Goal: Task Accomplishment & Management: Use online tool/utility

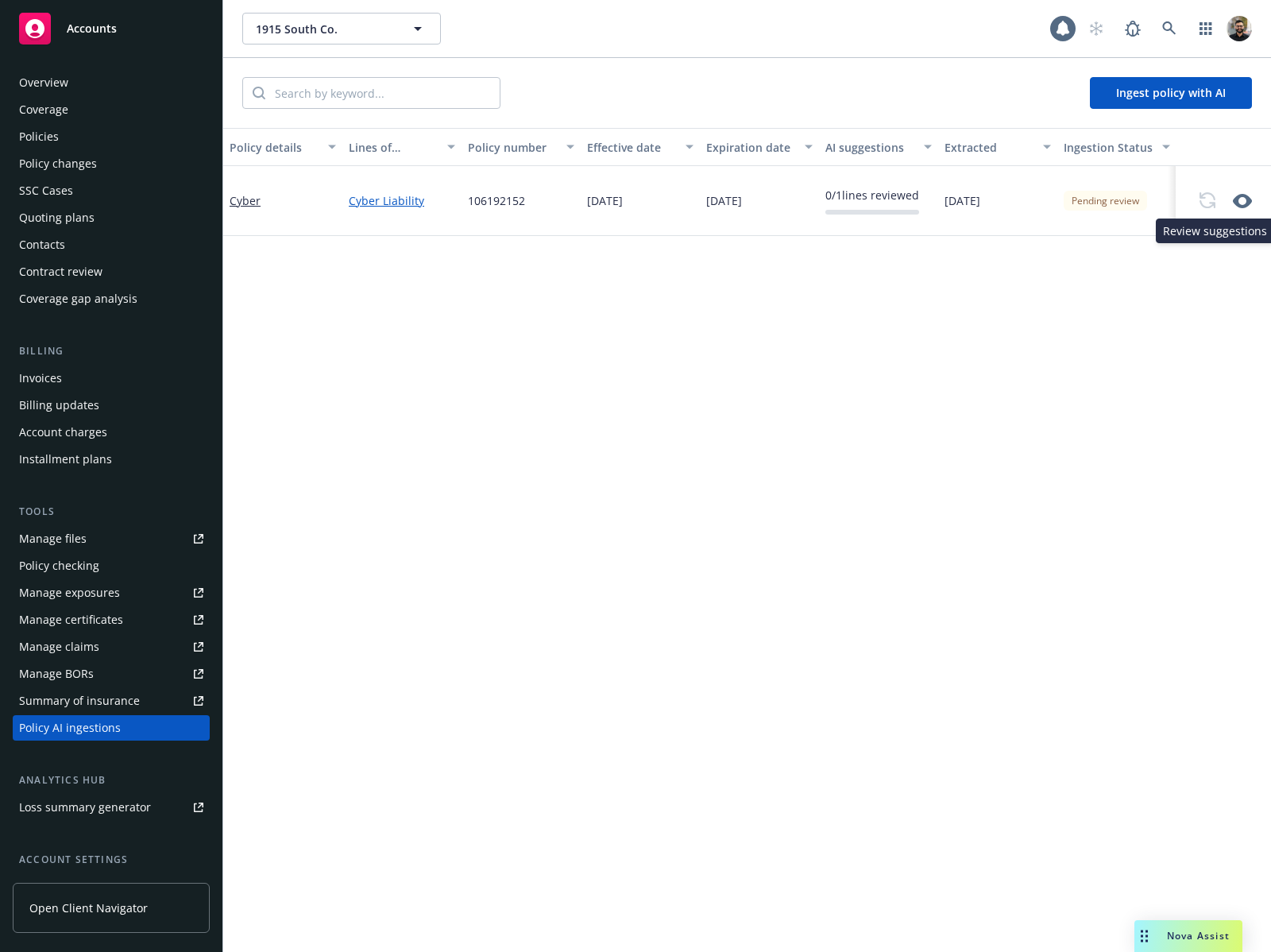
scroll to position [136, 0]
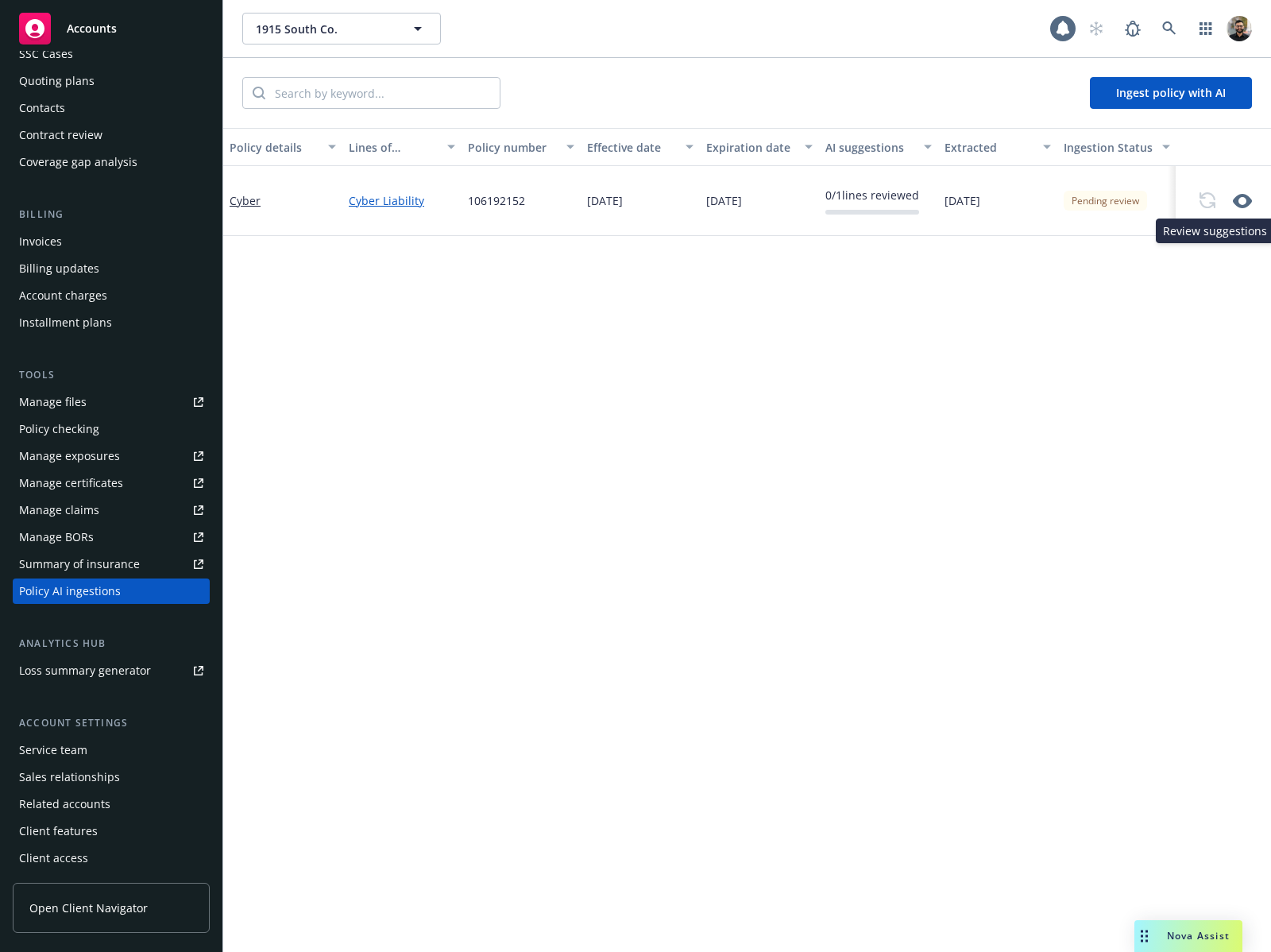
click at [1244, 201] on icon "button" at bounding box center [1242, 201] width 19 height 19
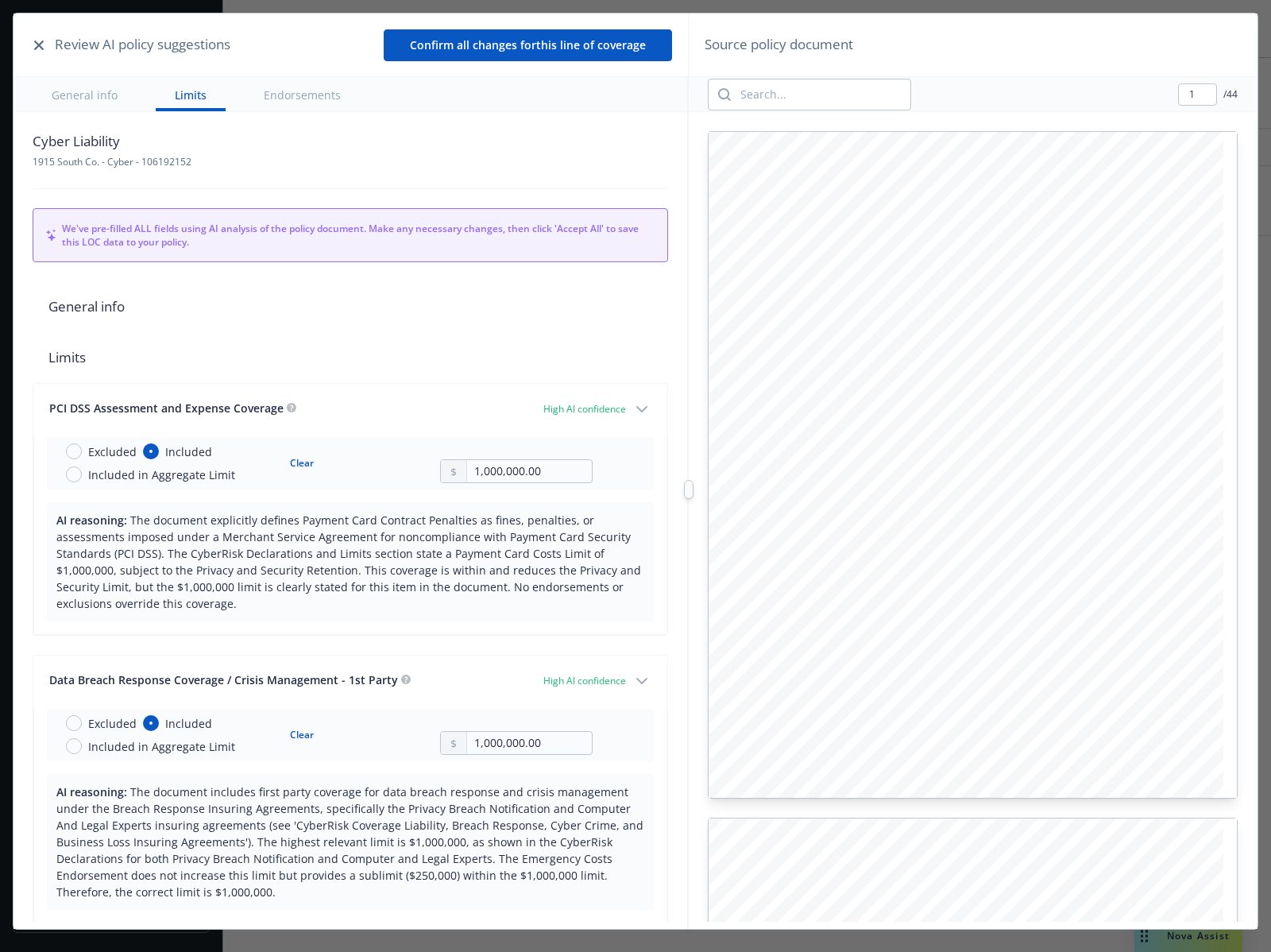
click at [38, 41] on icon "button" at bounding box center [39, 45] width 10 height 10
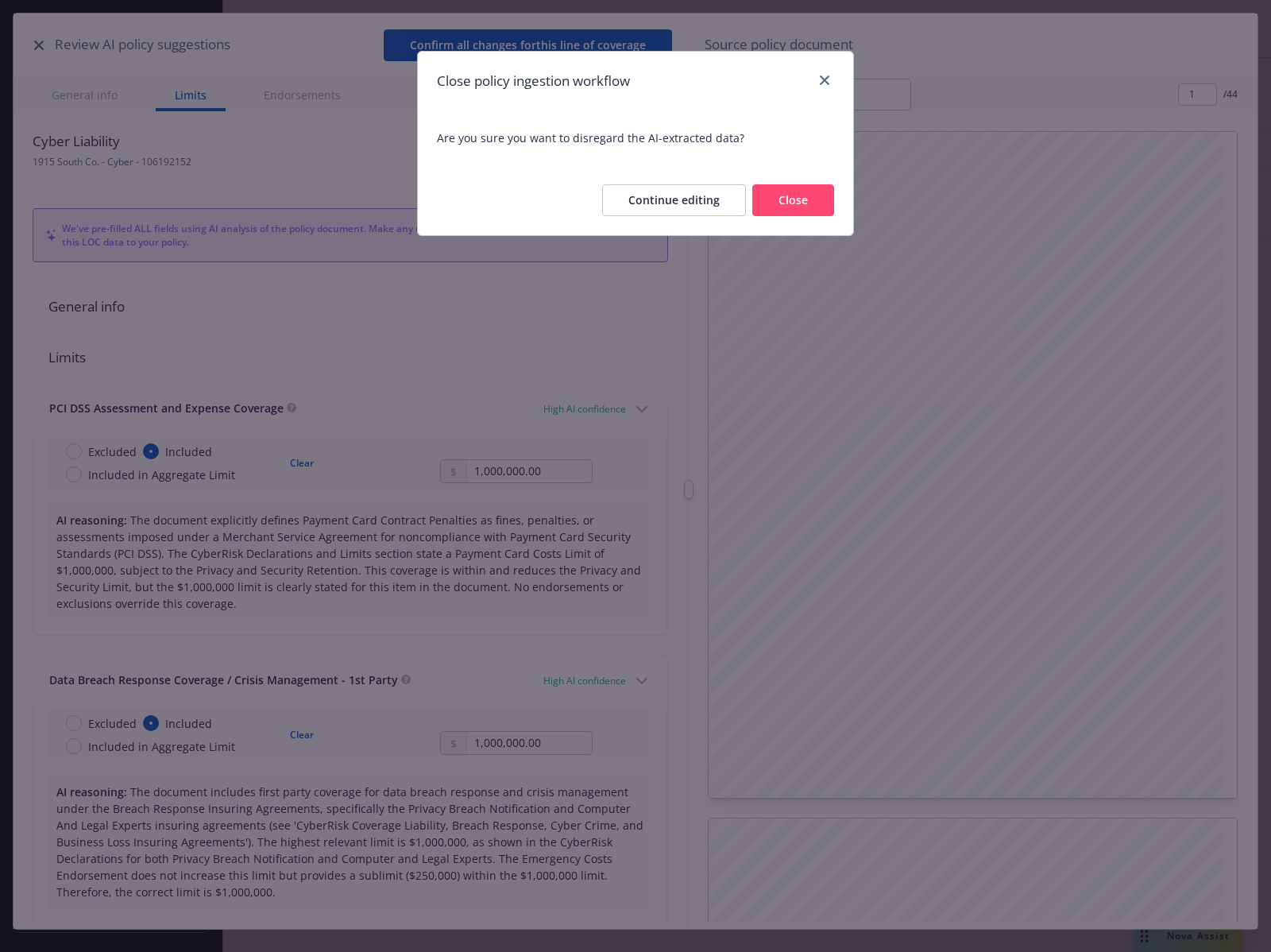
click at [814, 197] on button "Close" at bounding box center [793, 200] width 82 height 32
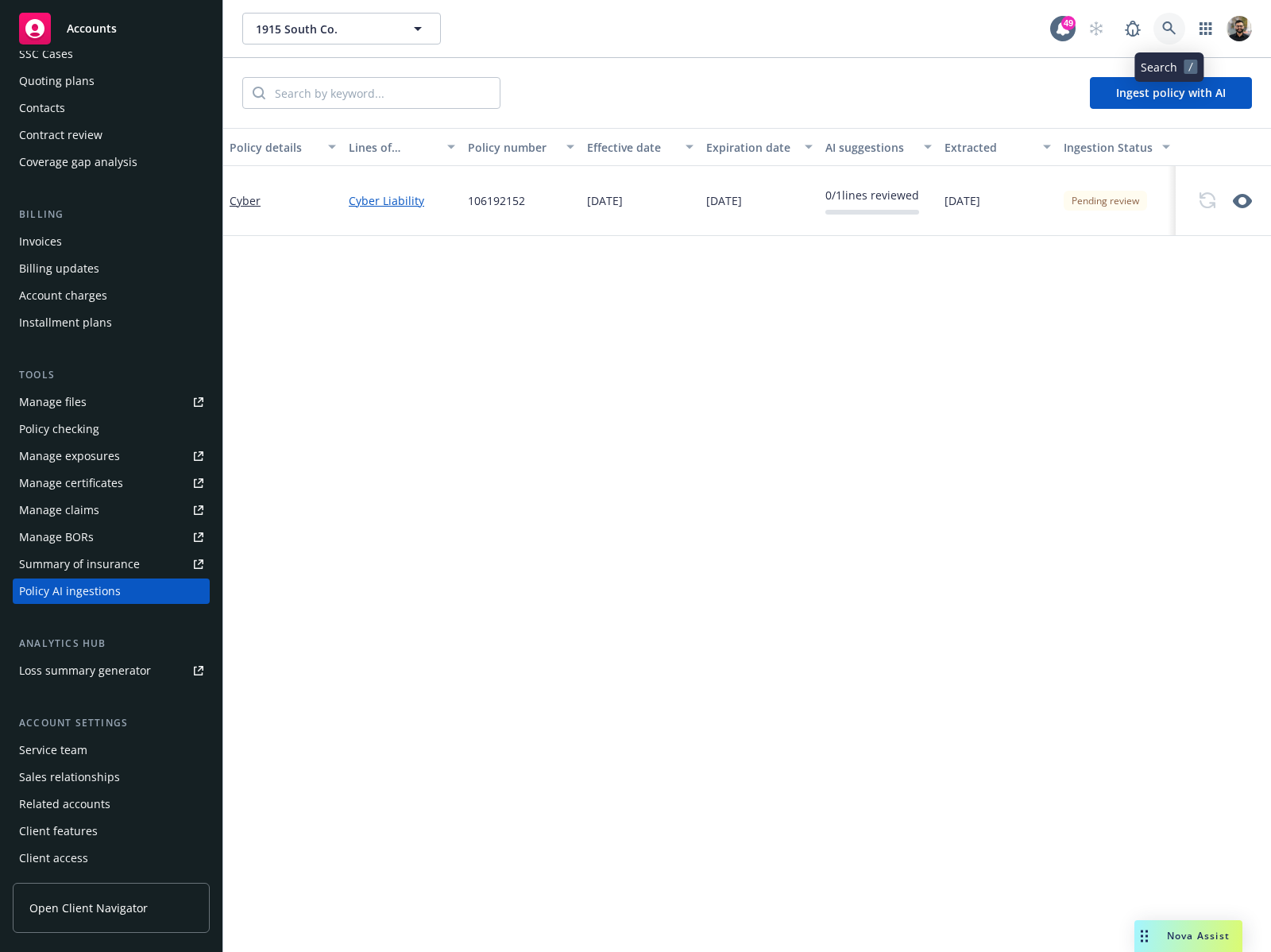
click at [1175, 30] on icon at bounding box center [1169, 28] width 15 height 15
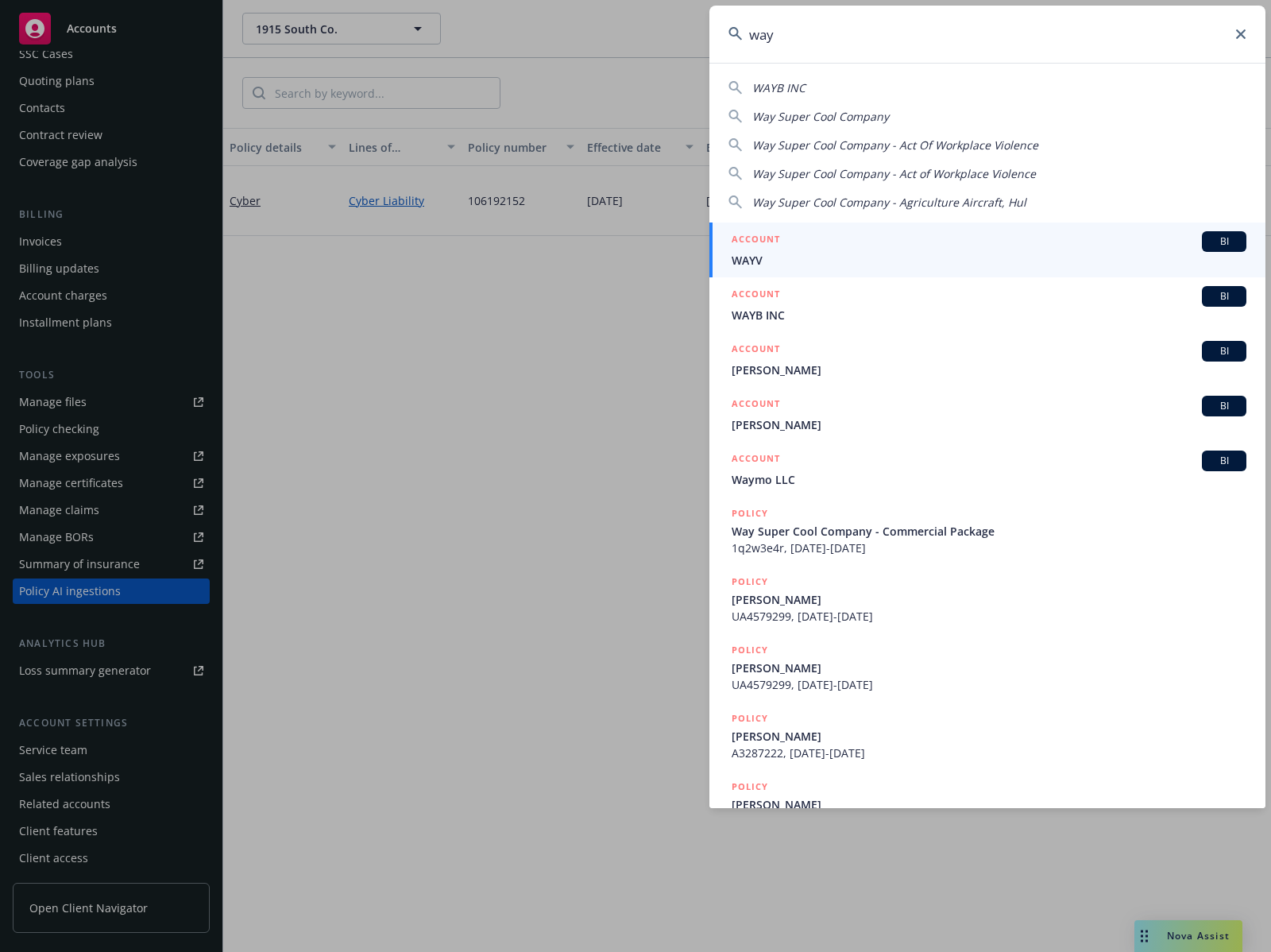
click at [1063, 125] on div "WAYB INC Way Super Cool Company Way Super Cool Company - Act Of Workplace Viole…" at bounding box center [988, 141] width 556 height 137
click at [874, 110] on span "Way Super Cool Company" at bounding box center [820, 116] width 136 height 15
type input "Way Super Cool Company"
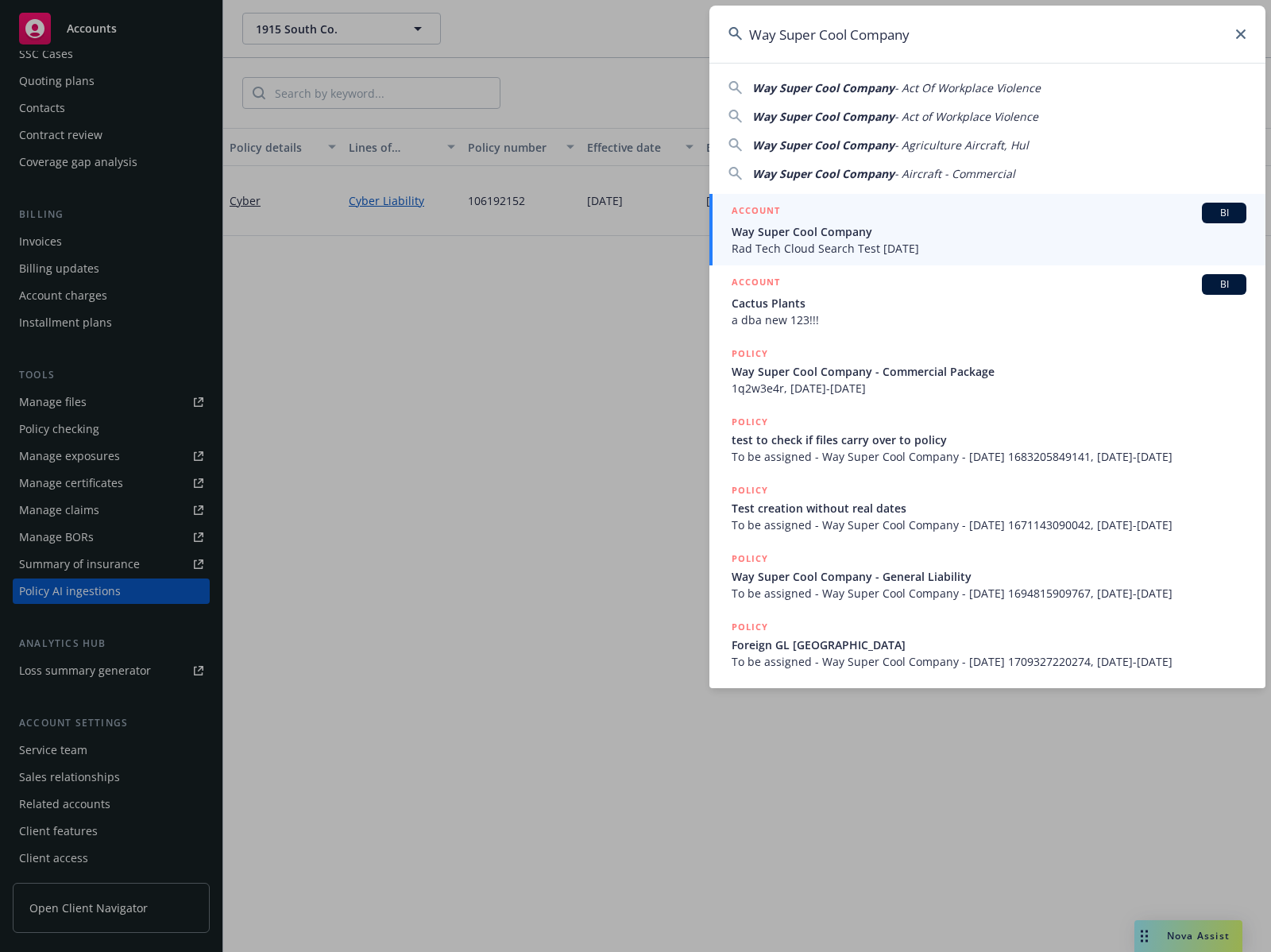
click at [878, 245] on span "Rad Tech Cloud Search Test Dec 5" at bounding box center [989, 248] width 515 height 17
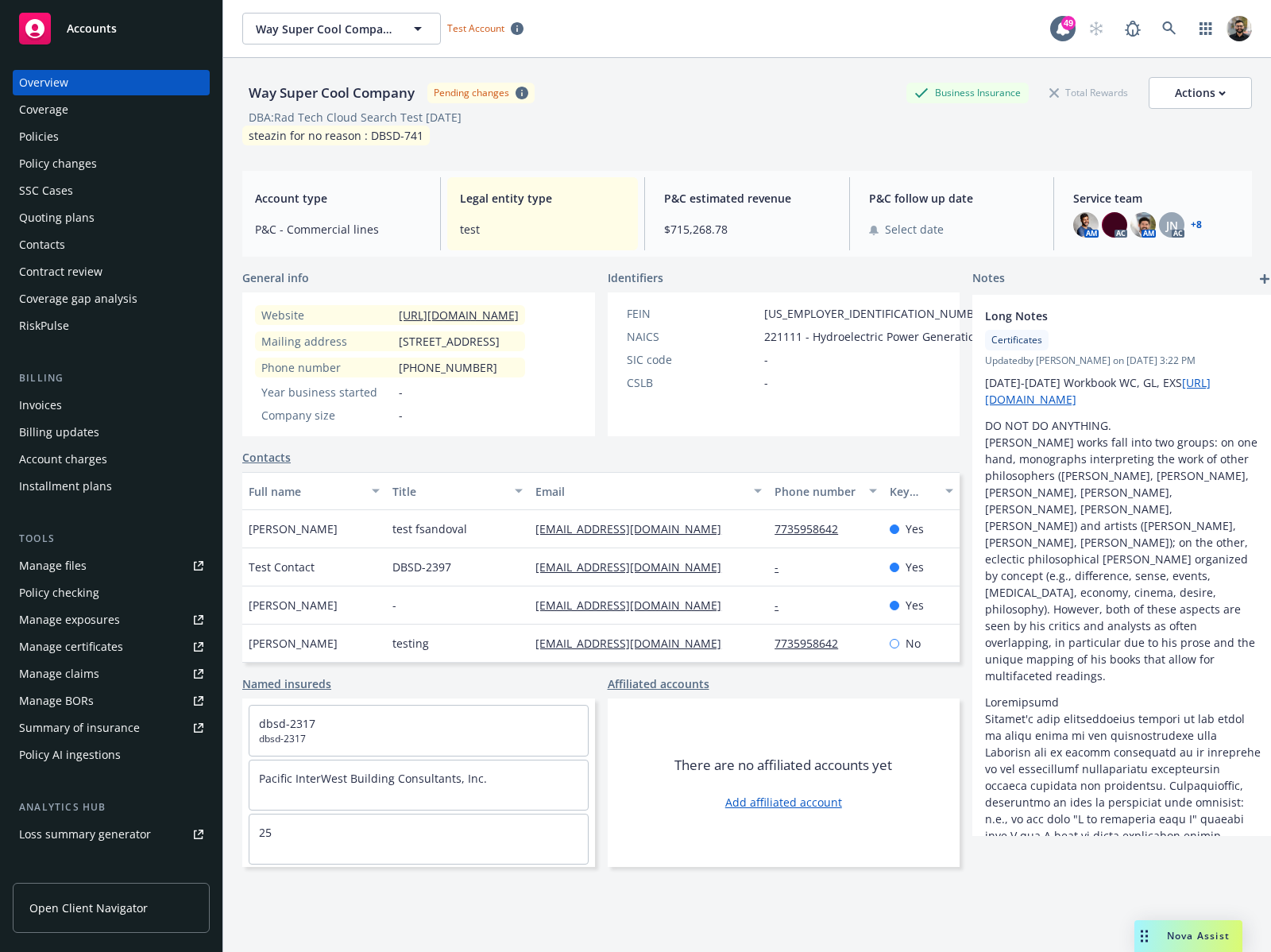
click at [121, 144] on div "Policies" at bounding box center [110, 136] width 184 height 25
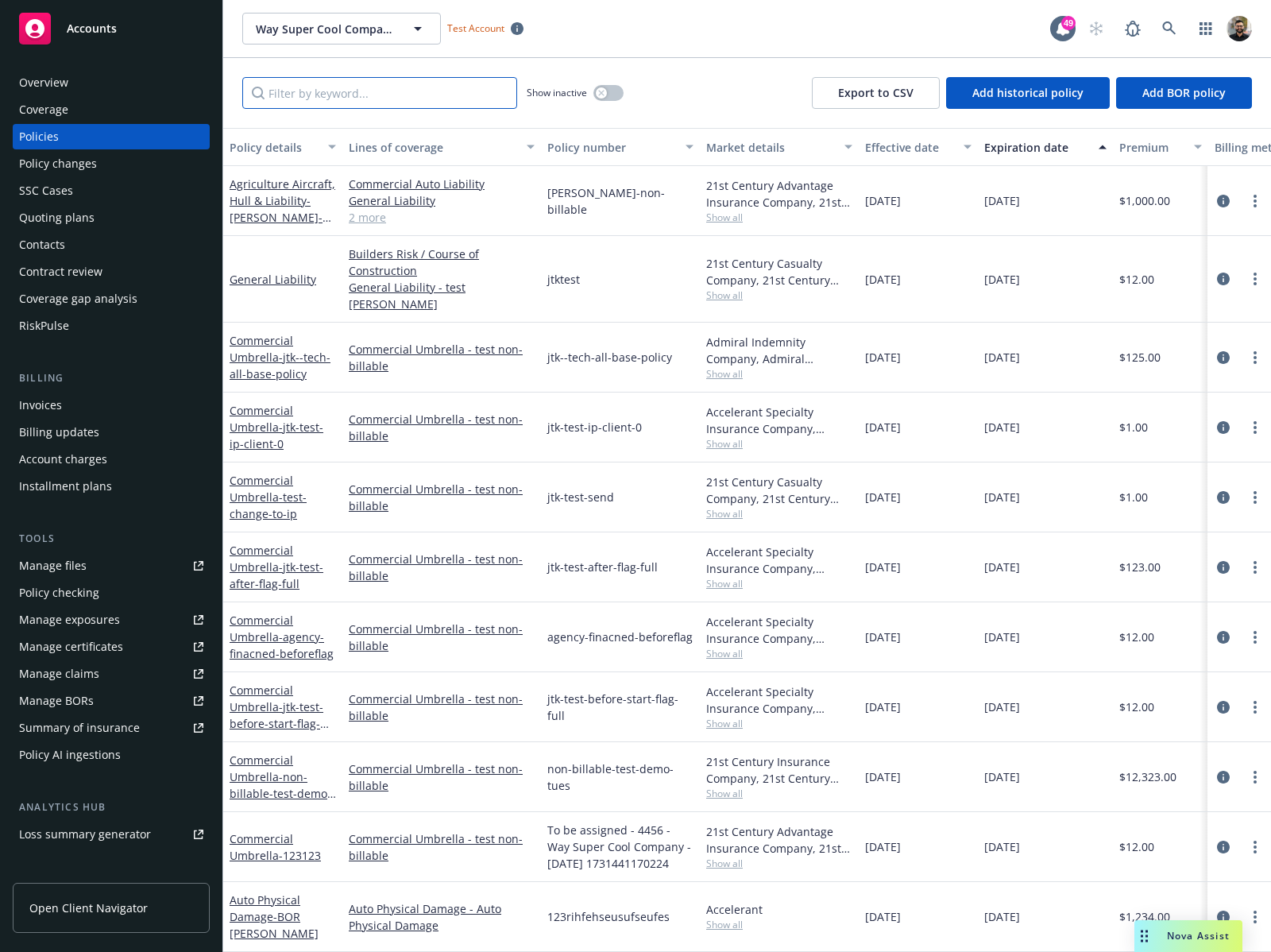
click at [444, 89] on input "Filter by keyword..." at bounding box center [379, 93] width 275 height 32
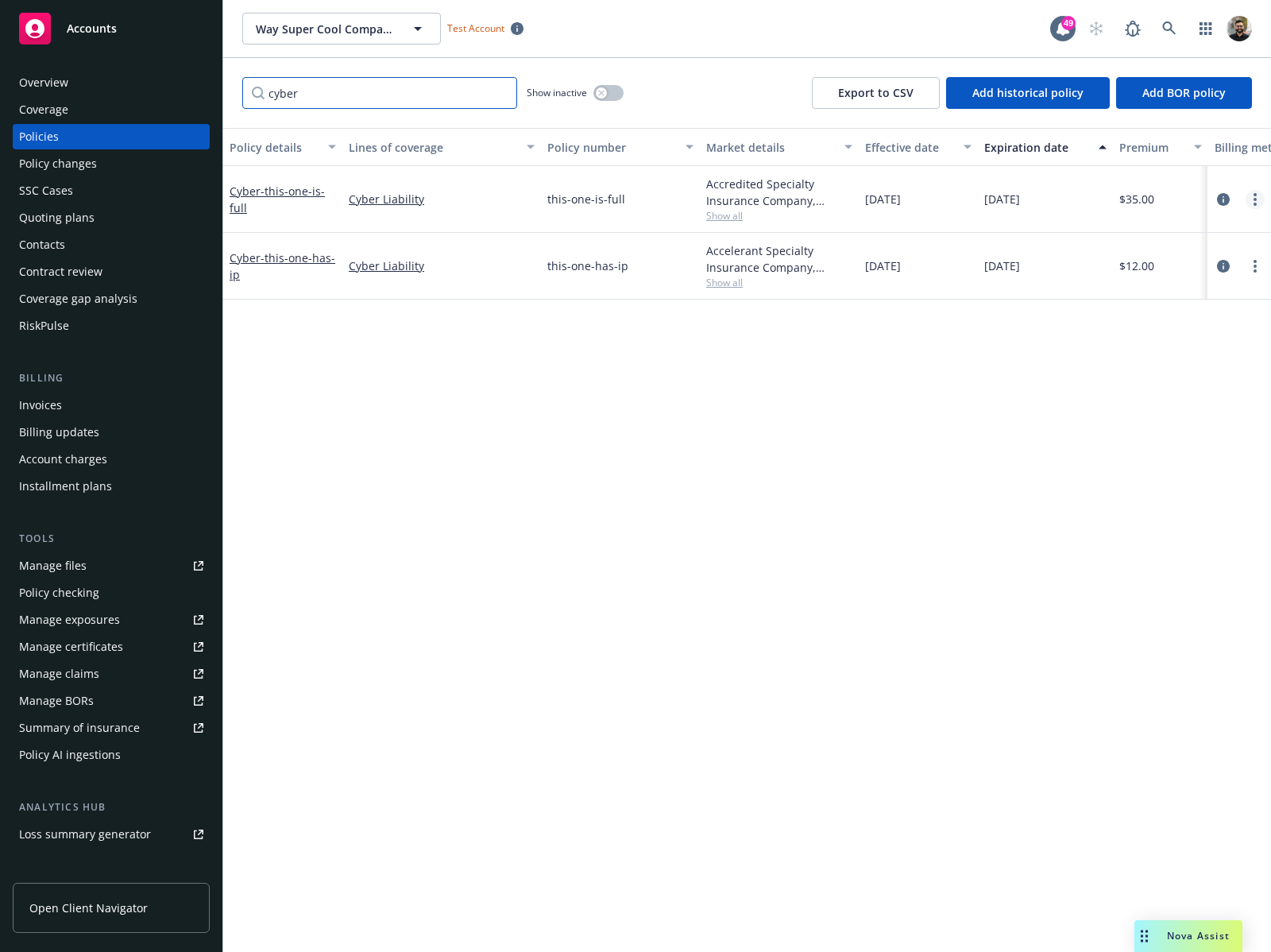
type input "cyber"
click at [1247, 197] on link "more" at bounding box center [1255, 199] width 19 height 19
click at [957, 361] on div "Policy details Lines of coverage Policy number Market details Effective date Ex…" at bounding box center [747, 540] width 1048 height 824
click at [1248, 261] on link "more" at bounding box center [1255, 266] width 19 height 19
click at [826, 400] on div "Policy details Lines of coverage Policy number Market details Effective date Ex…" at bounding box center [747, 540] width 1048 height 824
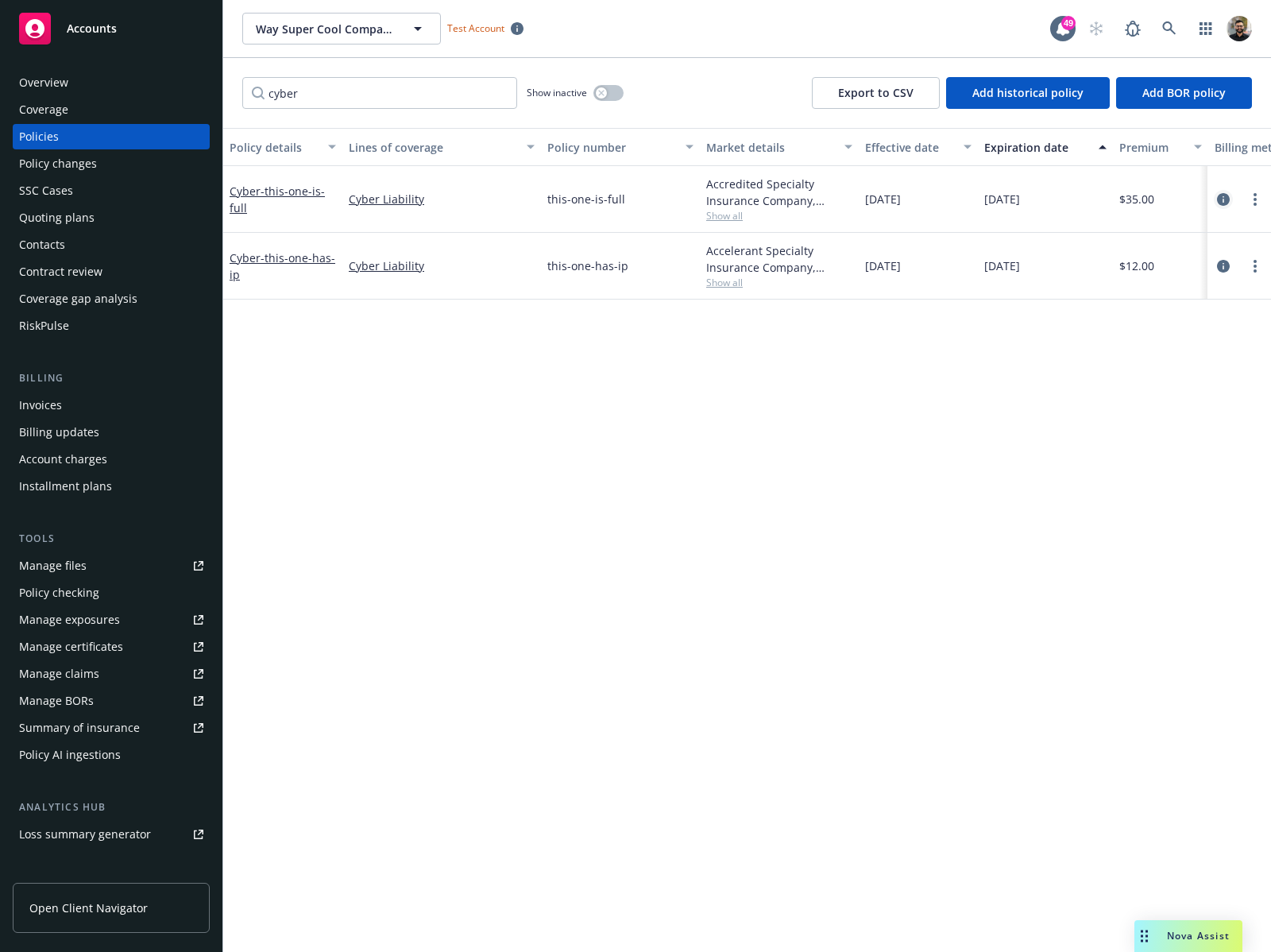
click at [1221, 199] on icon "circleInformation" at bounding box center [1224, 200] width 13 height 13
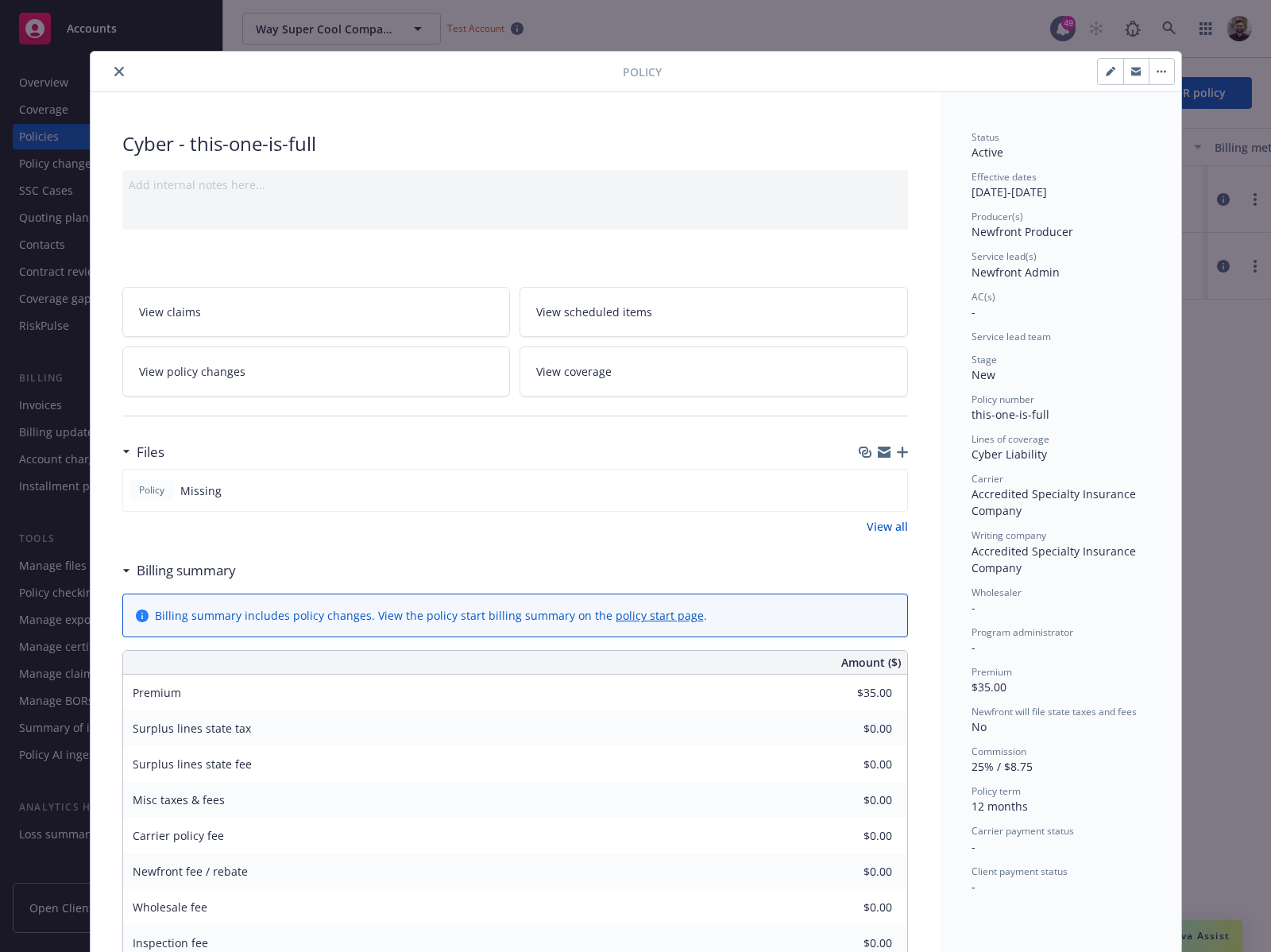
click at [897, 454] on icon "button" at bounding box center [902, 452] width 11 height 11
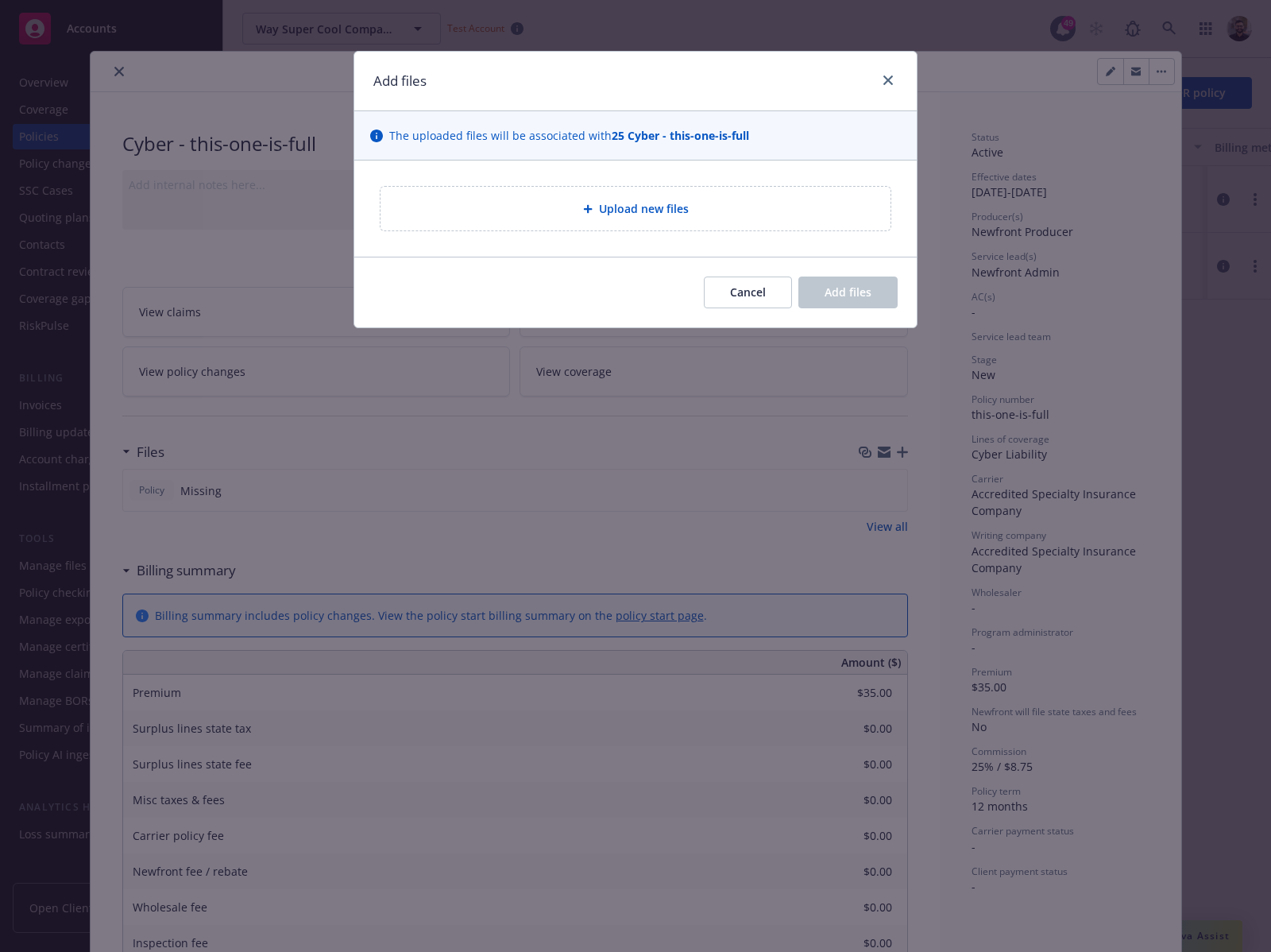
click at [676, 193] on div "Upload new files" at bounding box center [636, 209] width 510 height 44
type textarea "x"
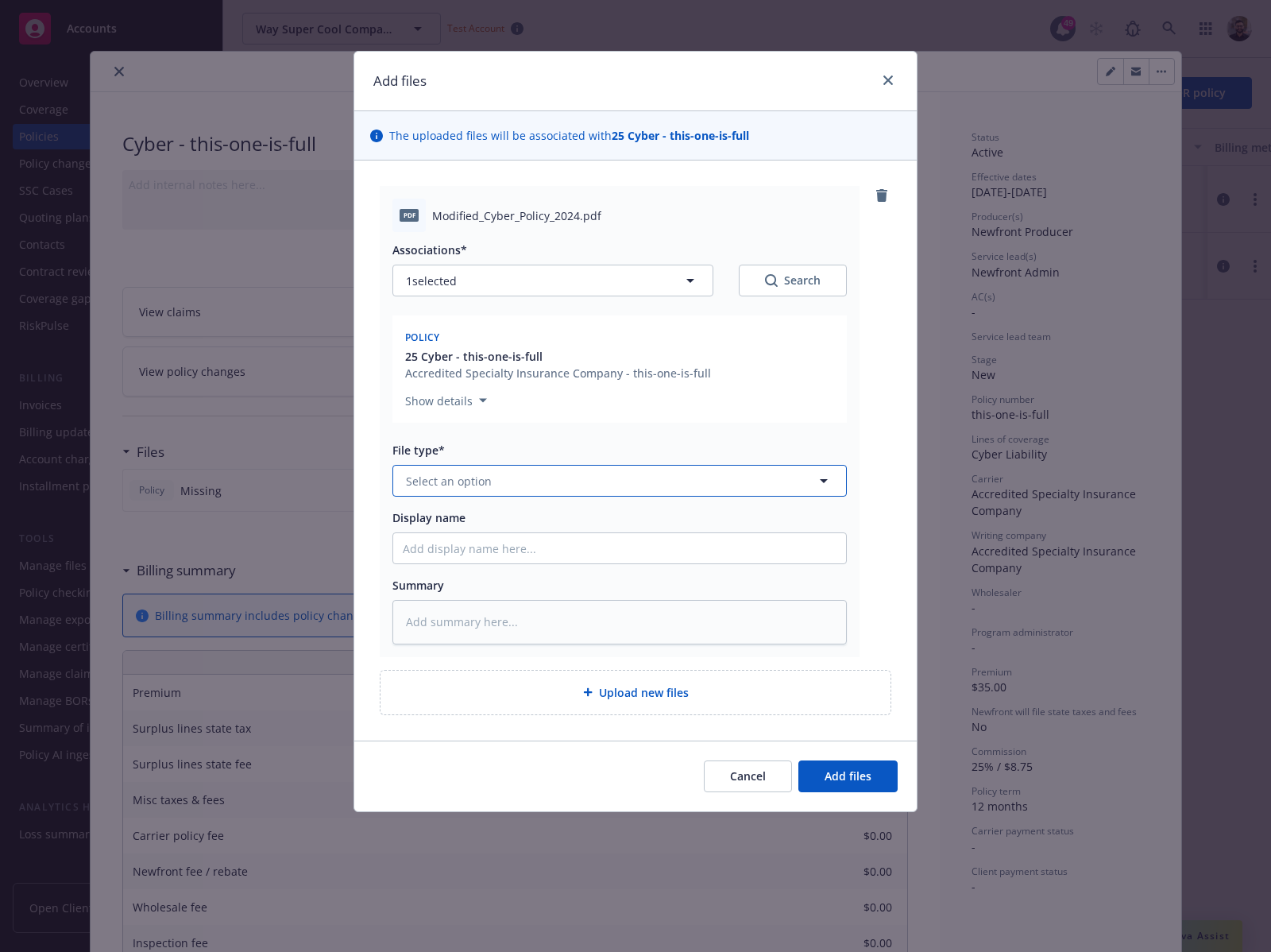
click at [643, 481] on button "Select an option" at bounding box center [620, 480] width 455 height 32
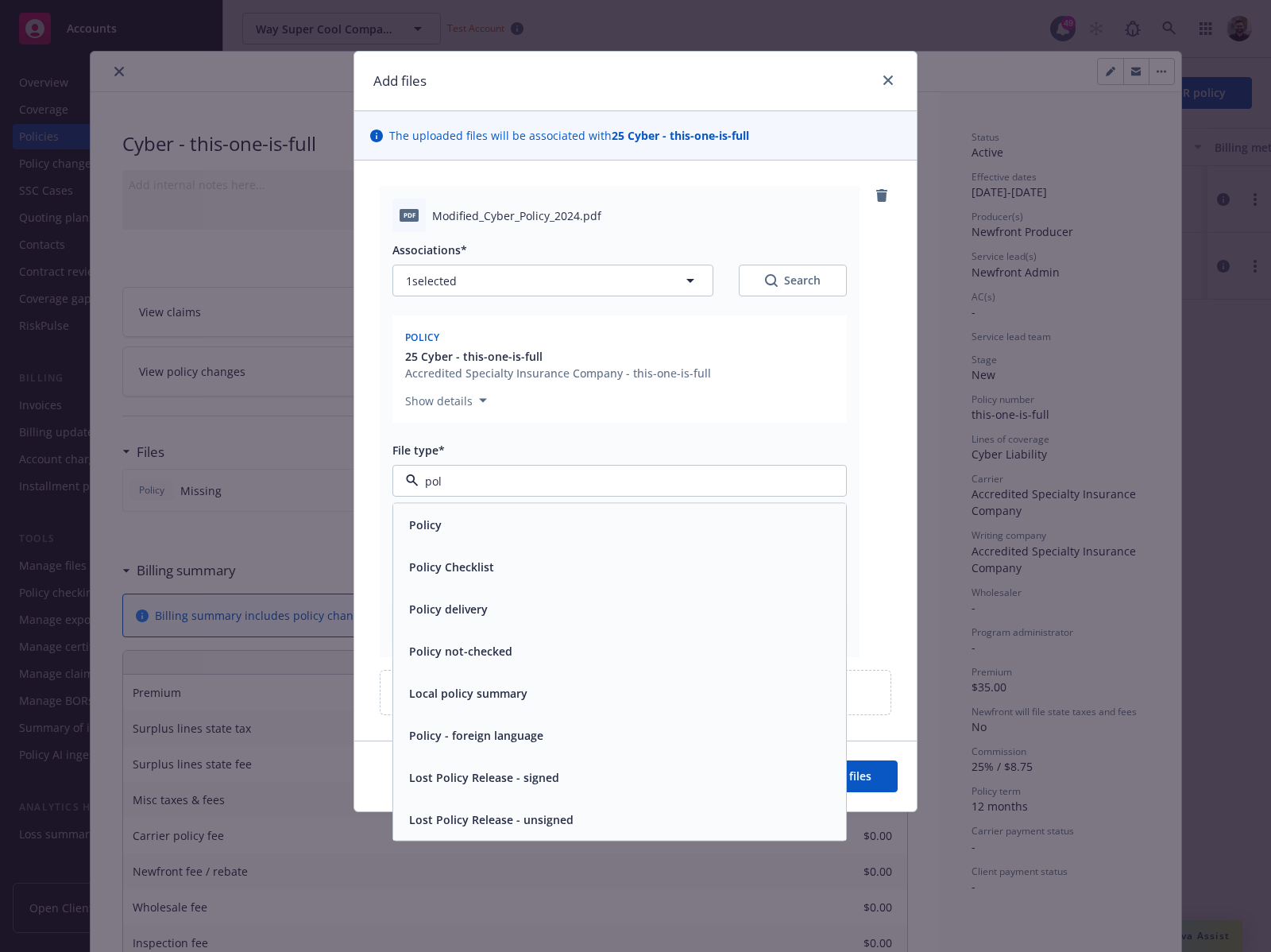
type input "poli"
click at [635, 506] on div "Policy" at bounding box center [620, 525] width 453 height 42
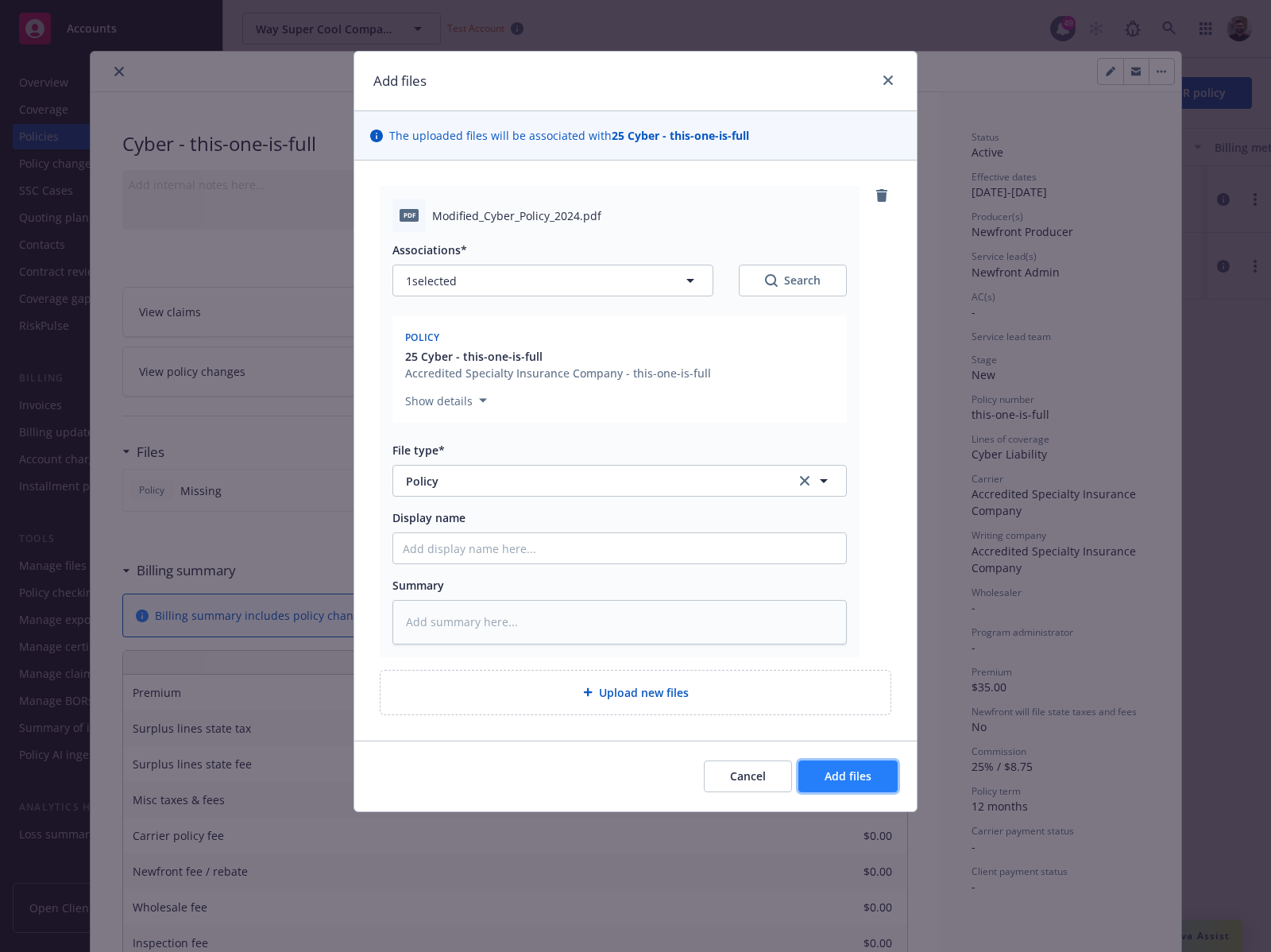
click at [849, 764] on button "Add files" at bounding box center [848, 776] width 99 height 32
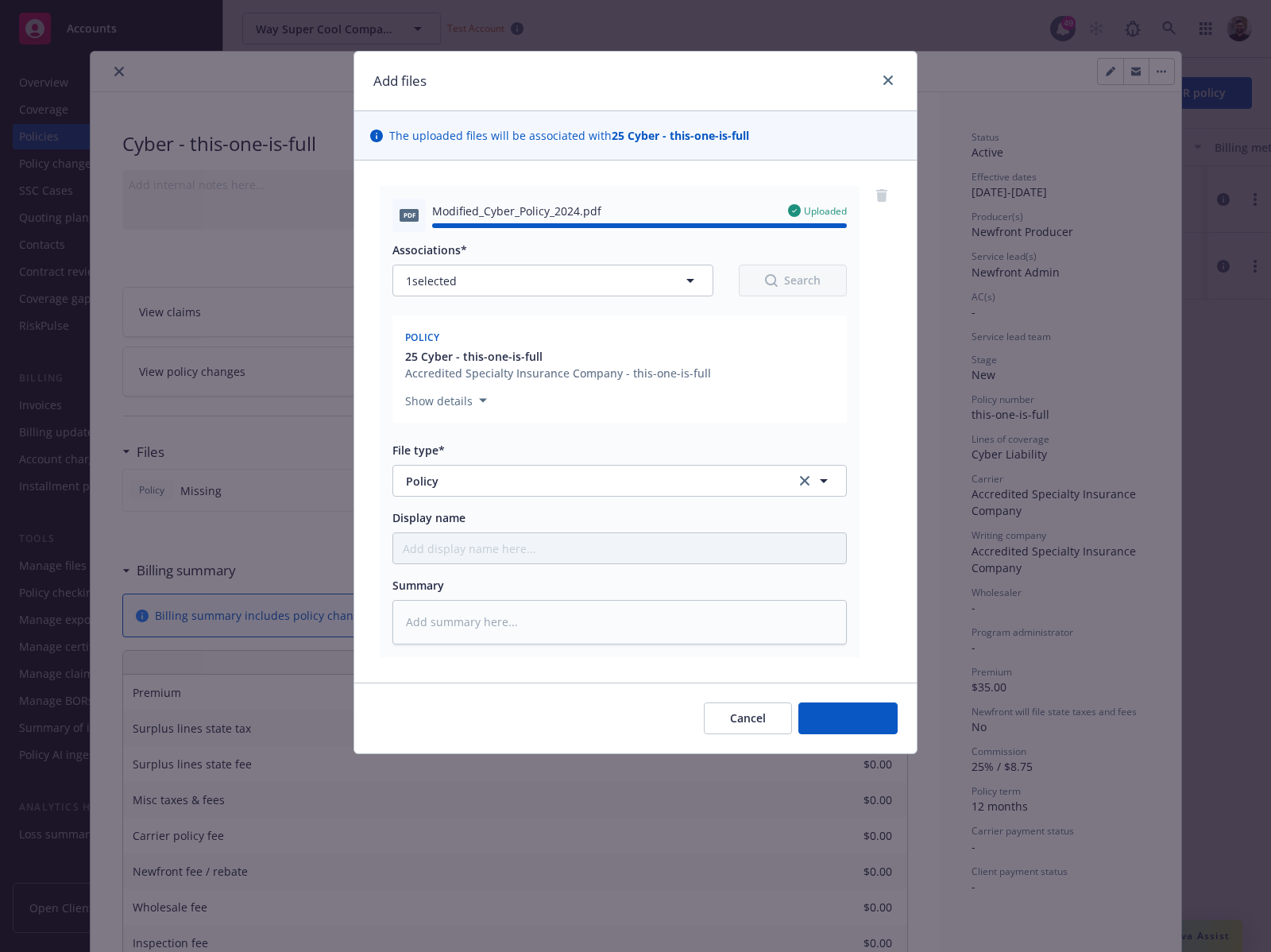
type textarea "x"
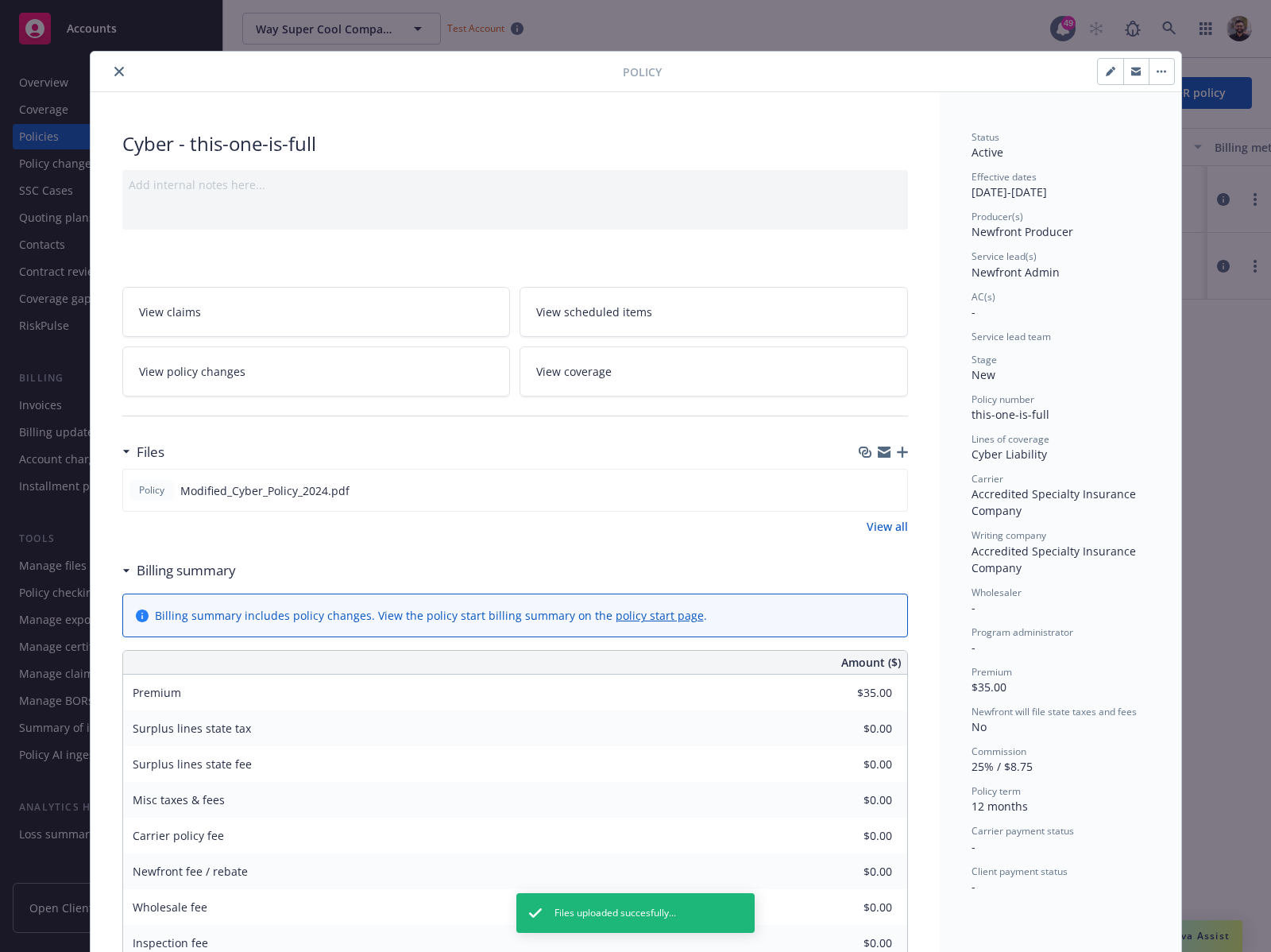
click at [110, 67] on button "close" at bounding box center [119, 71] width 19 height 19
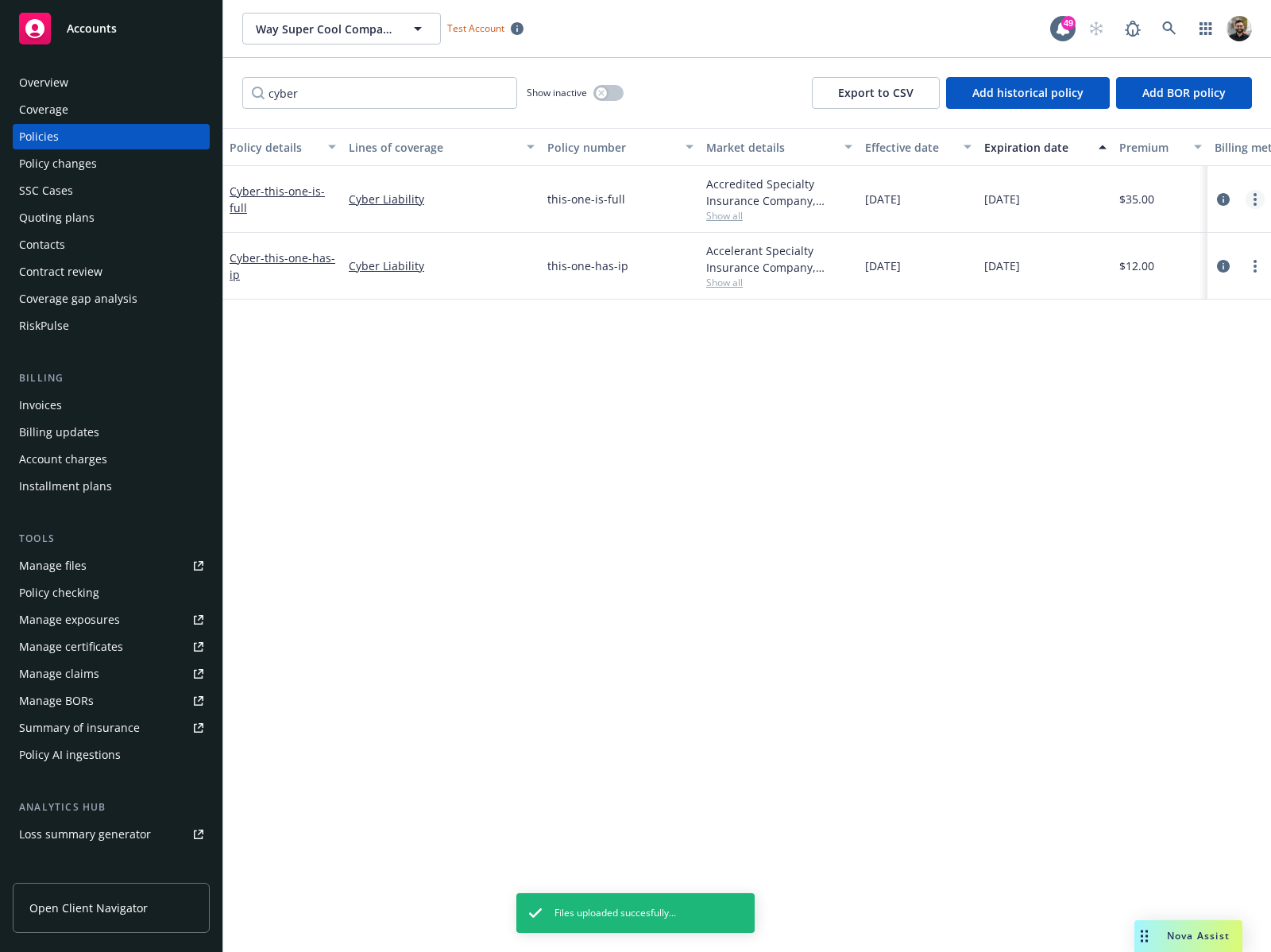
click at [1252, 197] on link "more" at bounding box center [1255, 199] width 19 height 19
click at [980, 331] on div "Policy details Lines of coverage Policy number Market details Effective date Ex…" at bounding box center [747, 540] width 1048 height 824
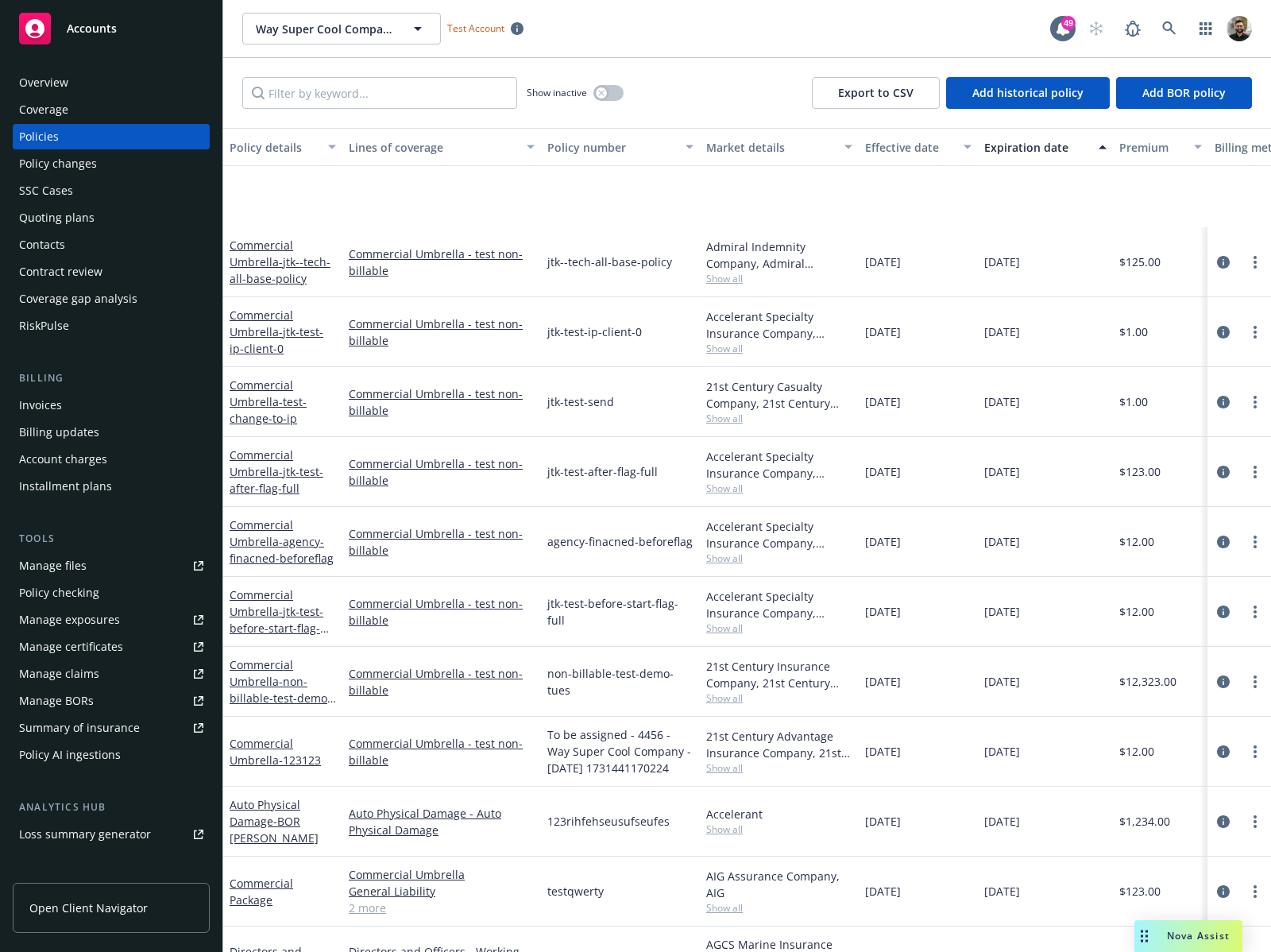
scroll to position [211, 0]
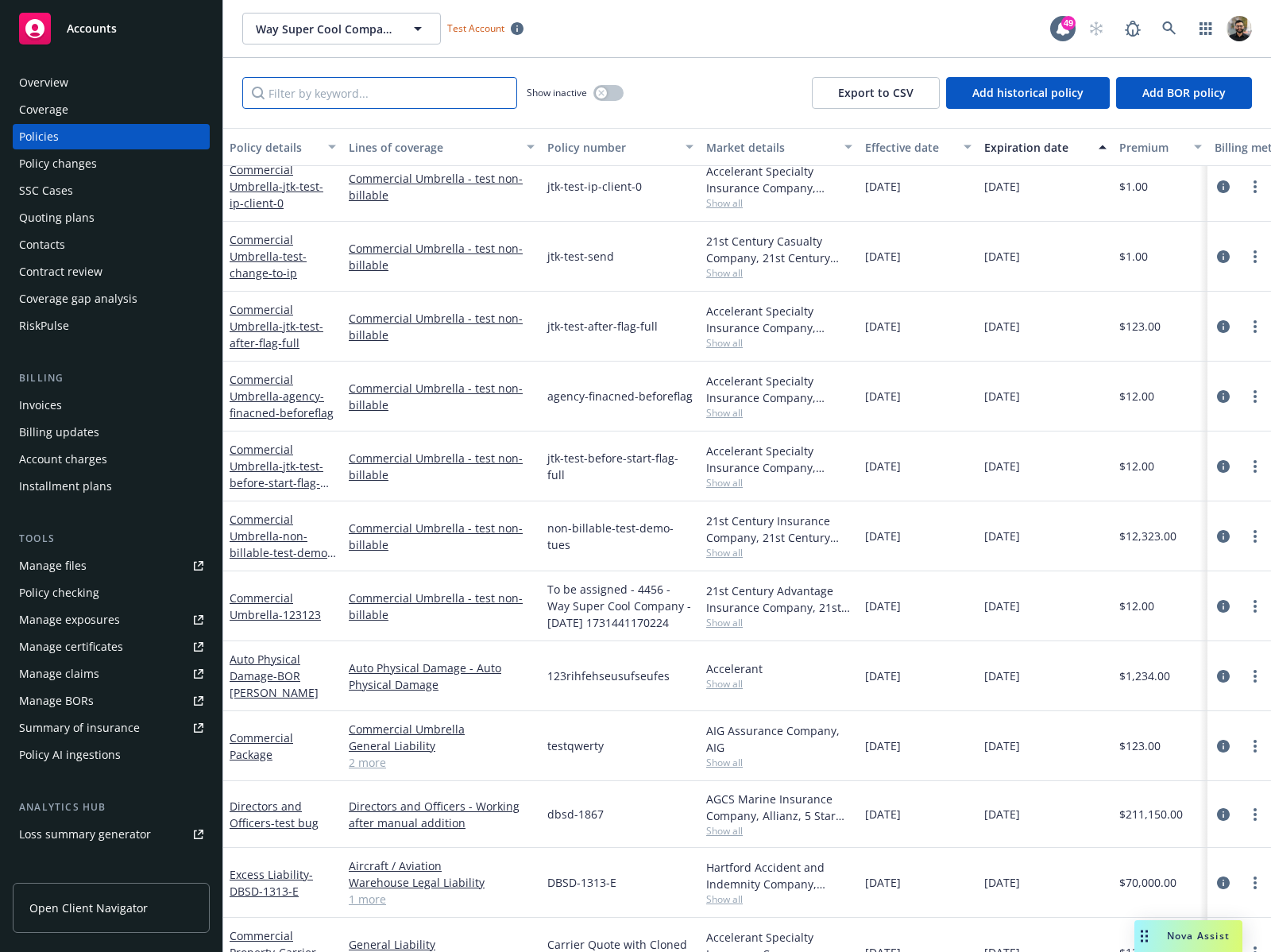
click at [453, 84] on input "Filter by keyword..." at bounding box center [379, 93] width 275 height 32
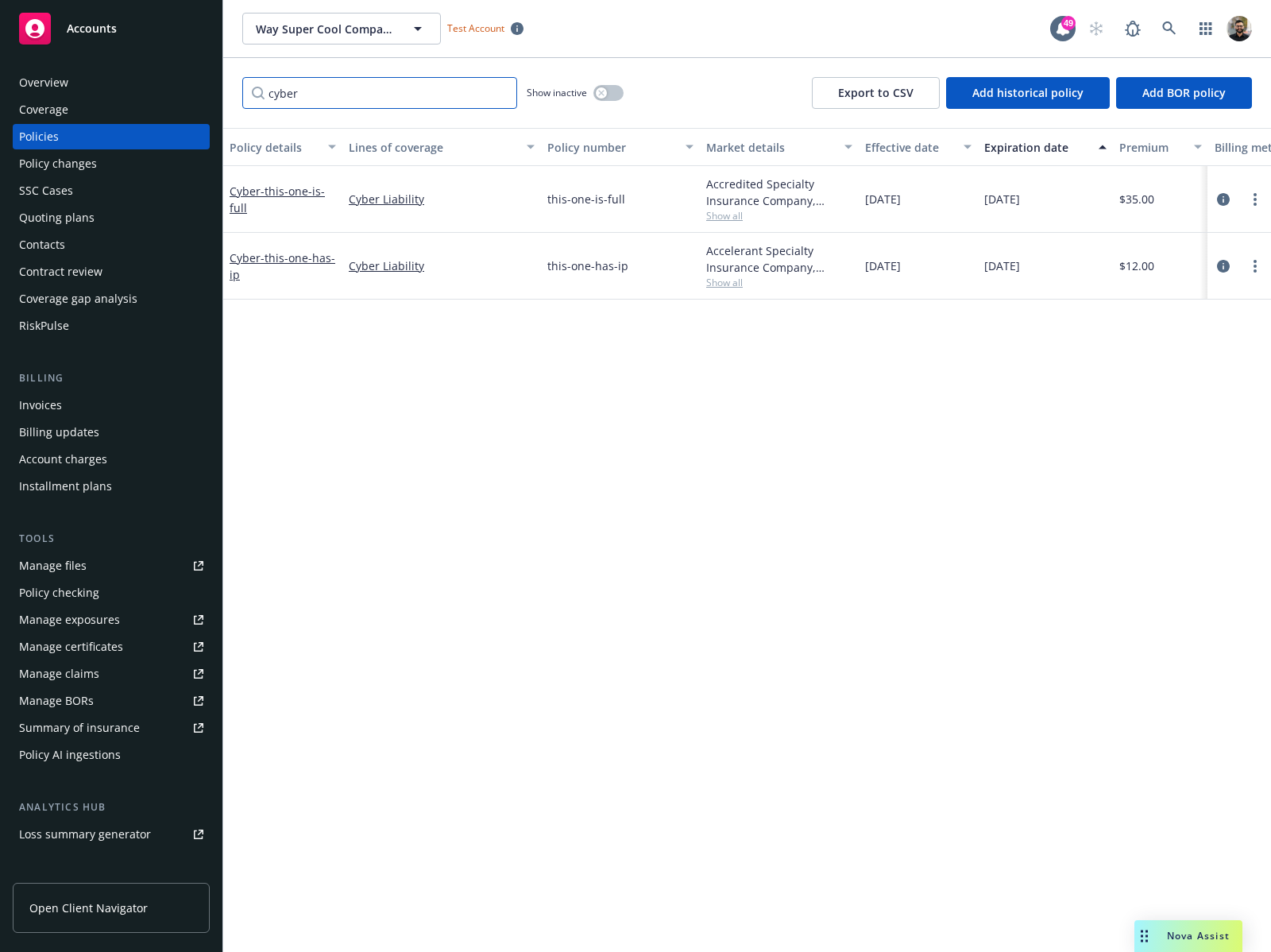
scroll to position [0, 0]
type input "cyber"
click at [1256, 197] on icon "more" at bounding box center [1256, 200] width 3 height 13
click at [950, 516] on div "Policy details Lines of coverage Policy number Market details Effective date Ex…" at bounding box center [747, 540] width 1048 height 824
click at [76, 764] on div "Policy AI ingestions" at bounding box center [69, 755] width 102 height 25
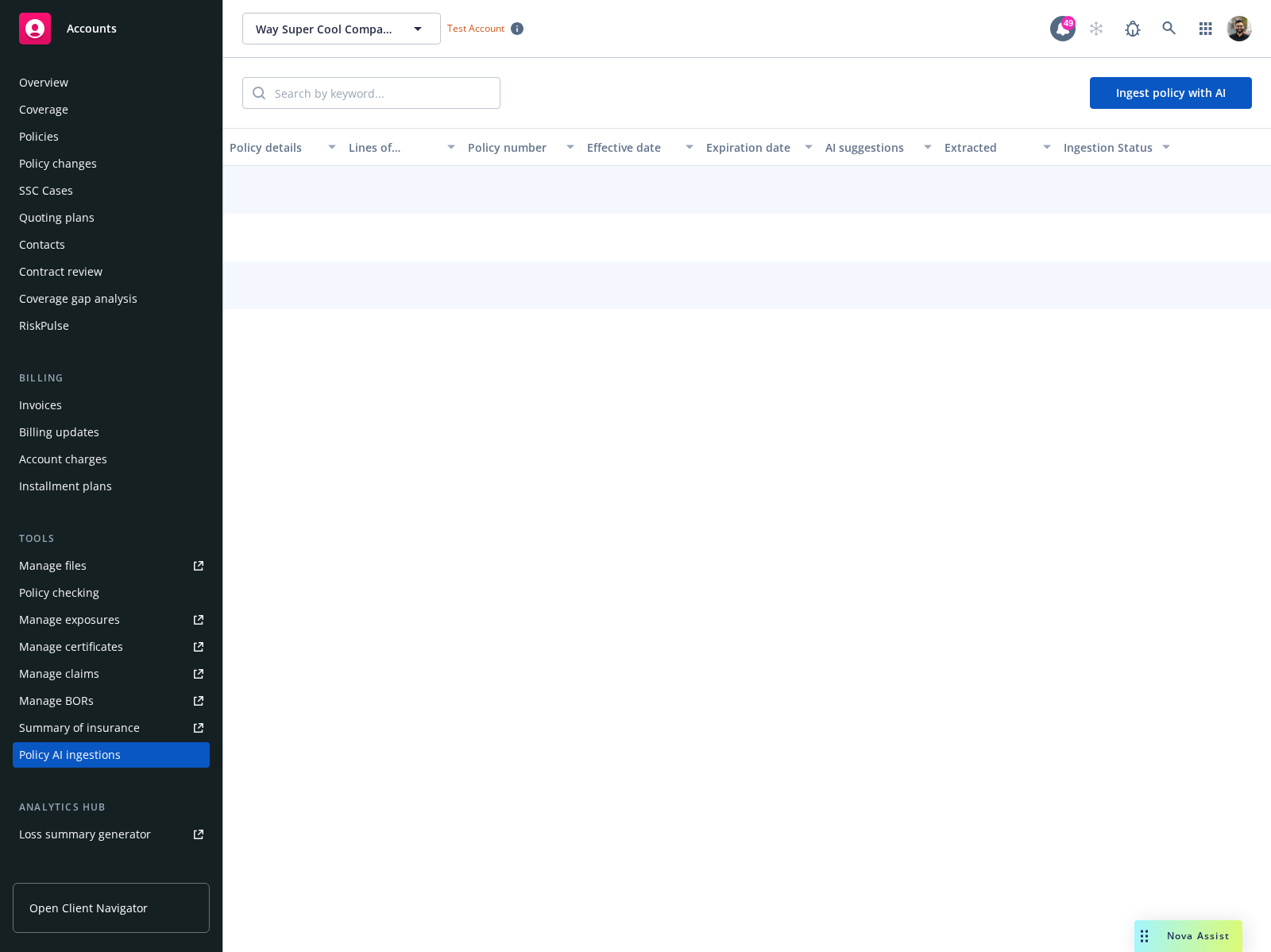
scroll to position [164, 0]
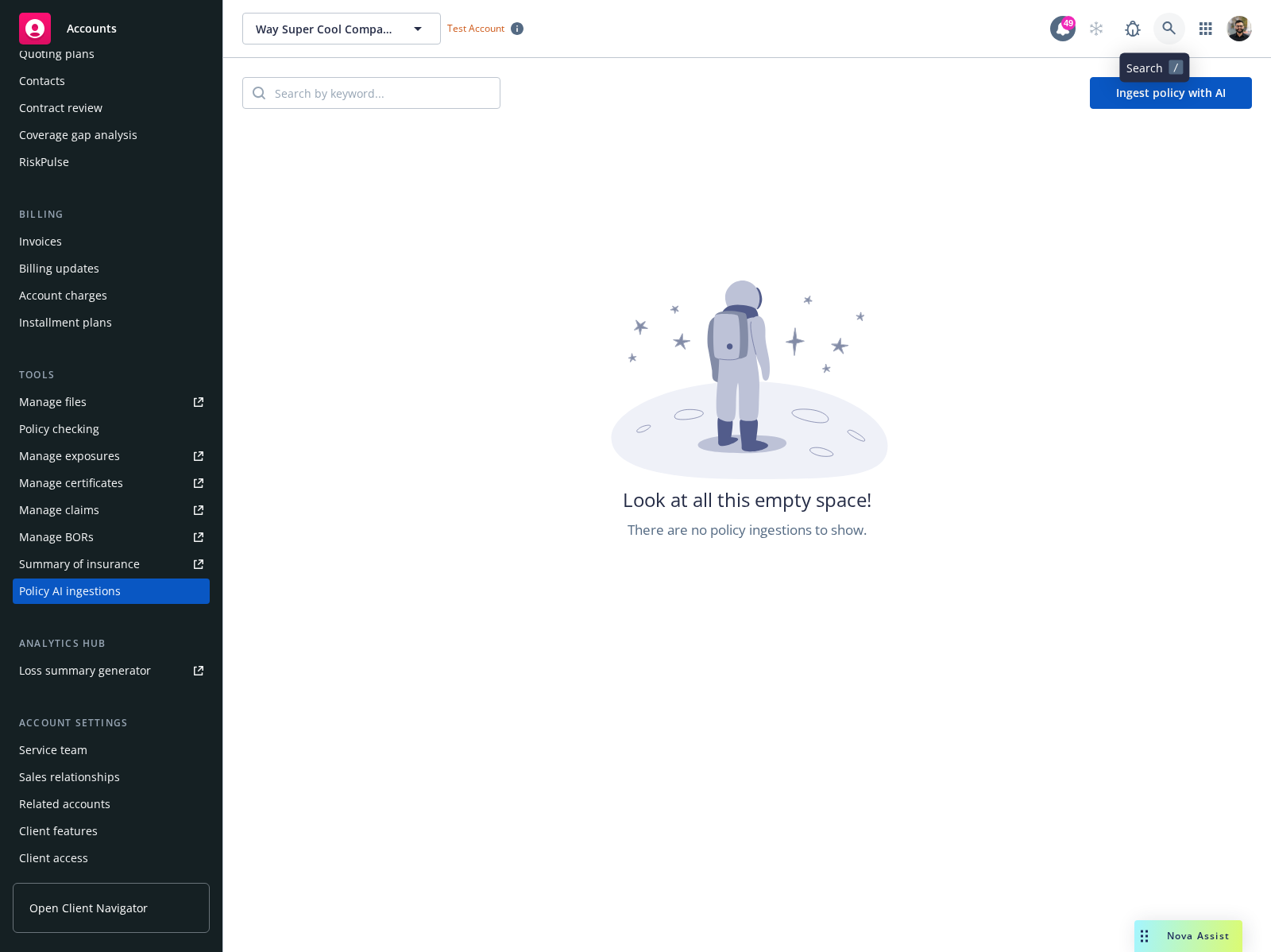
click at [1162, 32] on icon at bounding box center [1169, 28] width 15 height 15
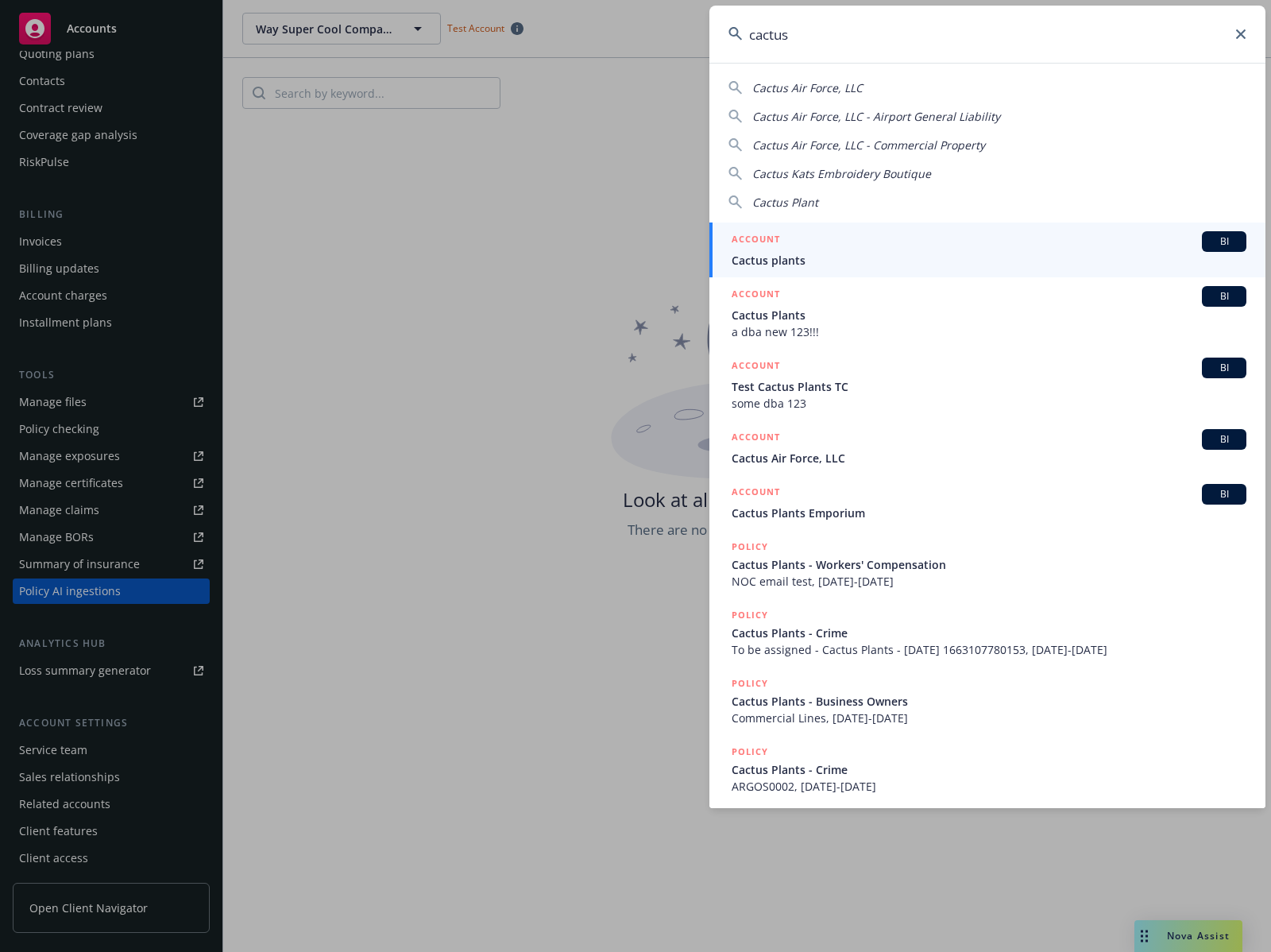
type input "cactus"
click at [967, 234] on div "ACCOUNT BI" at bounding box center [989, 241] width 515 height 20
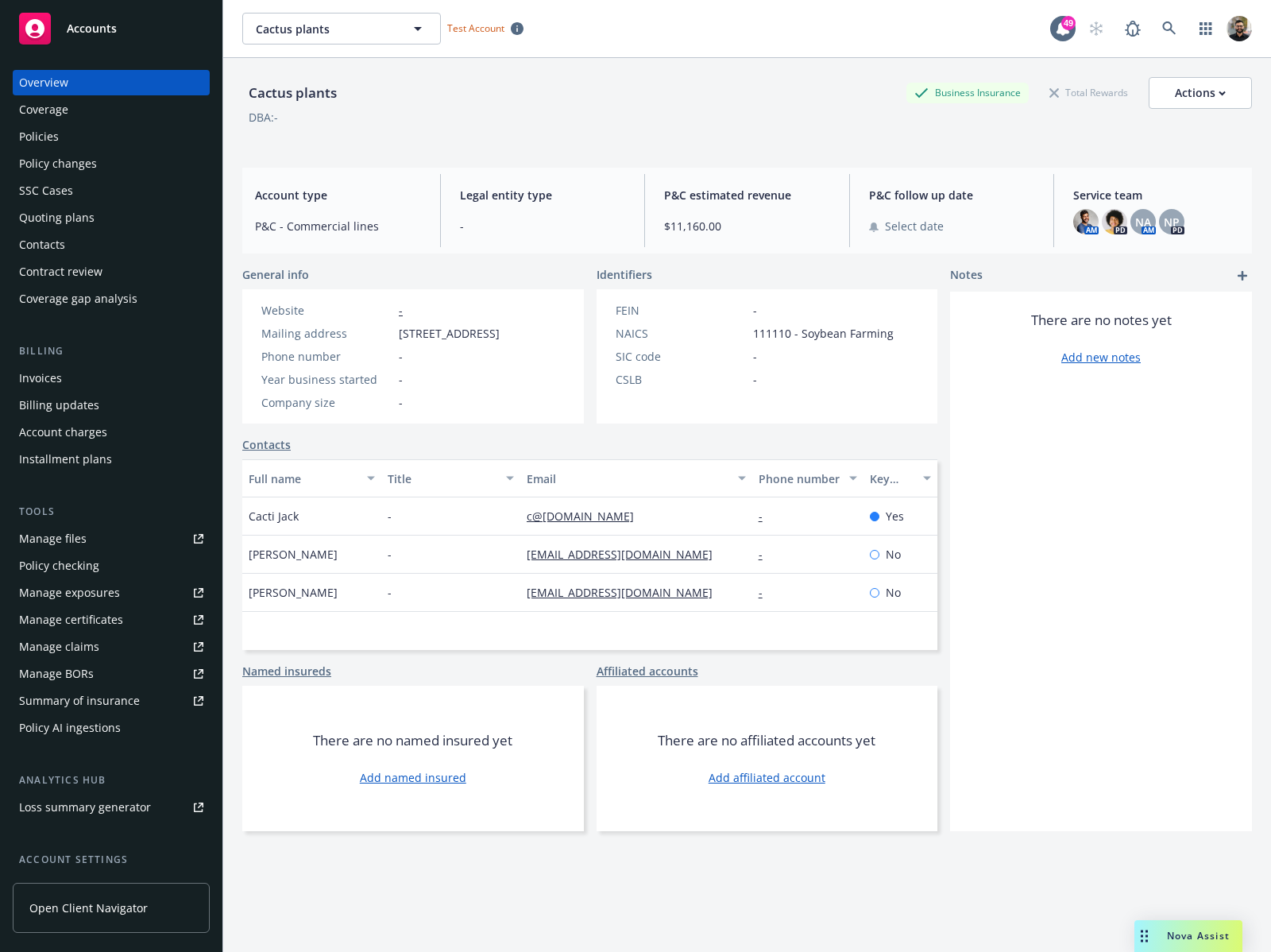
click at [78, 732] on div "Policy AI ingestions" at bounding box center [69, 727] width 102 height 25
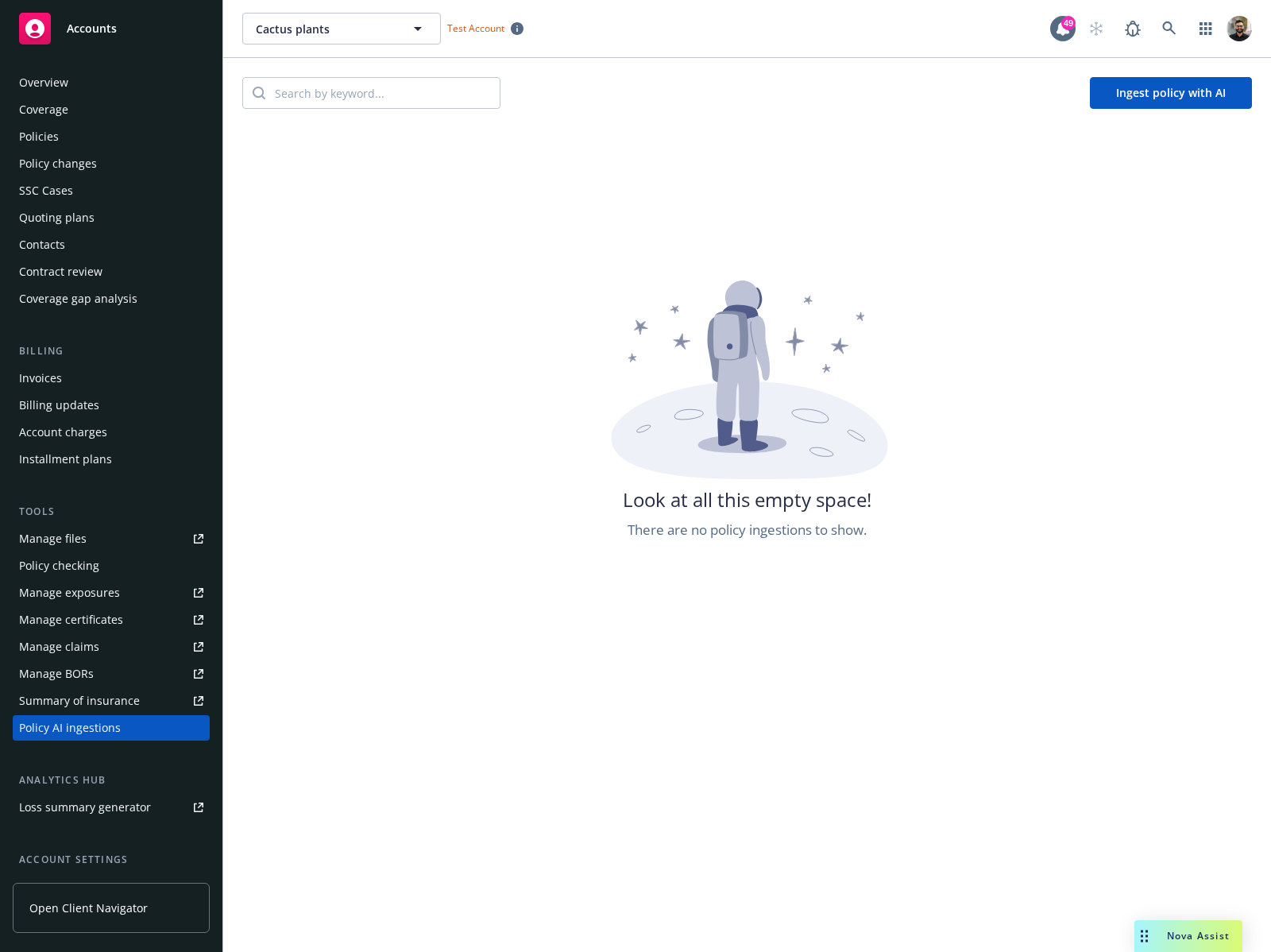
scroll to position [136, 0]
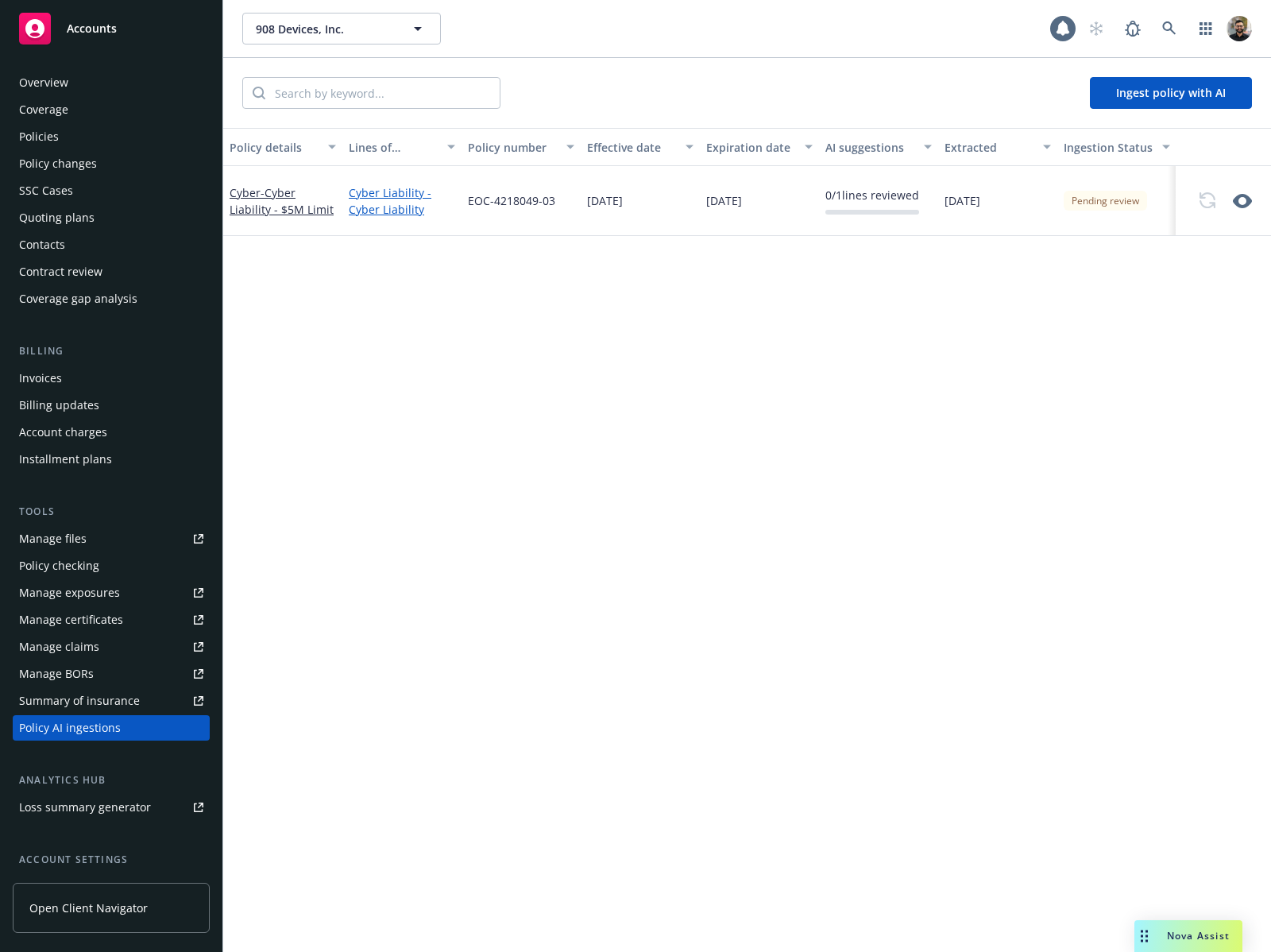
scroll to position [136, 0]
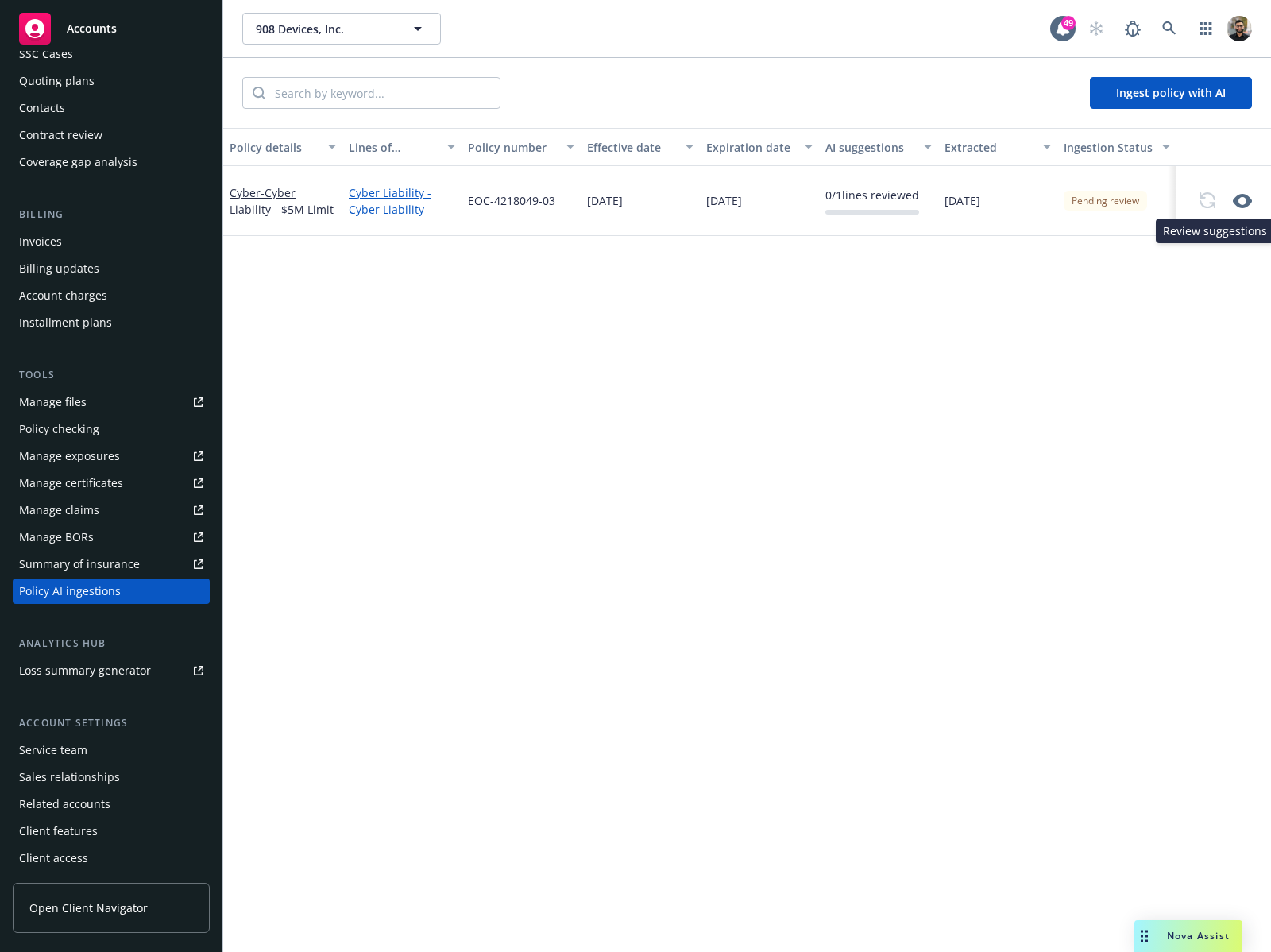
click at [1234, 203] on icon "button" at bounding box center [1242, 201] width 19 height 15
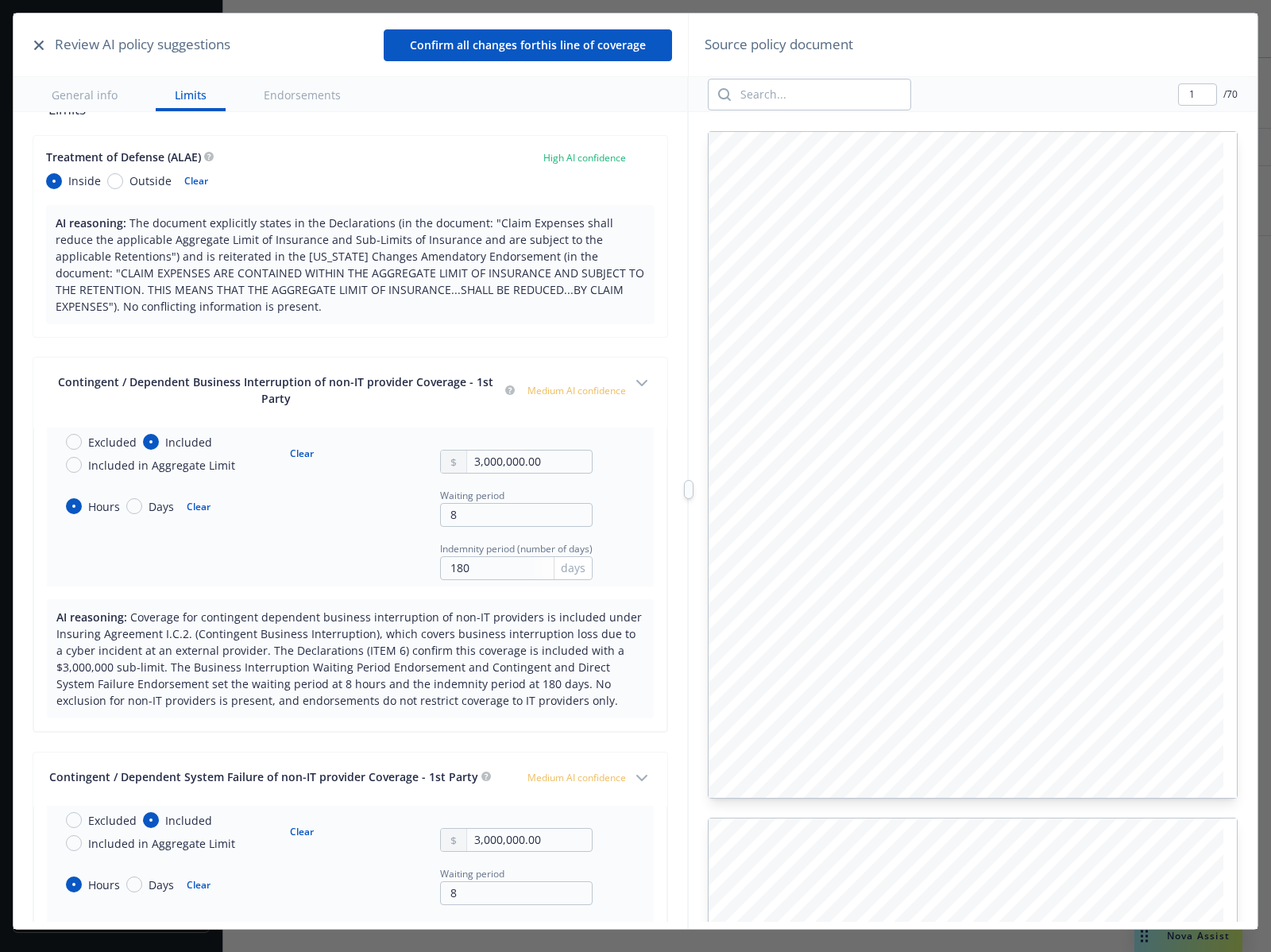
type textarea "x"
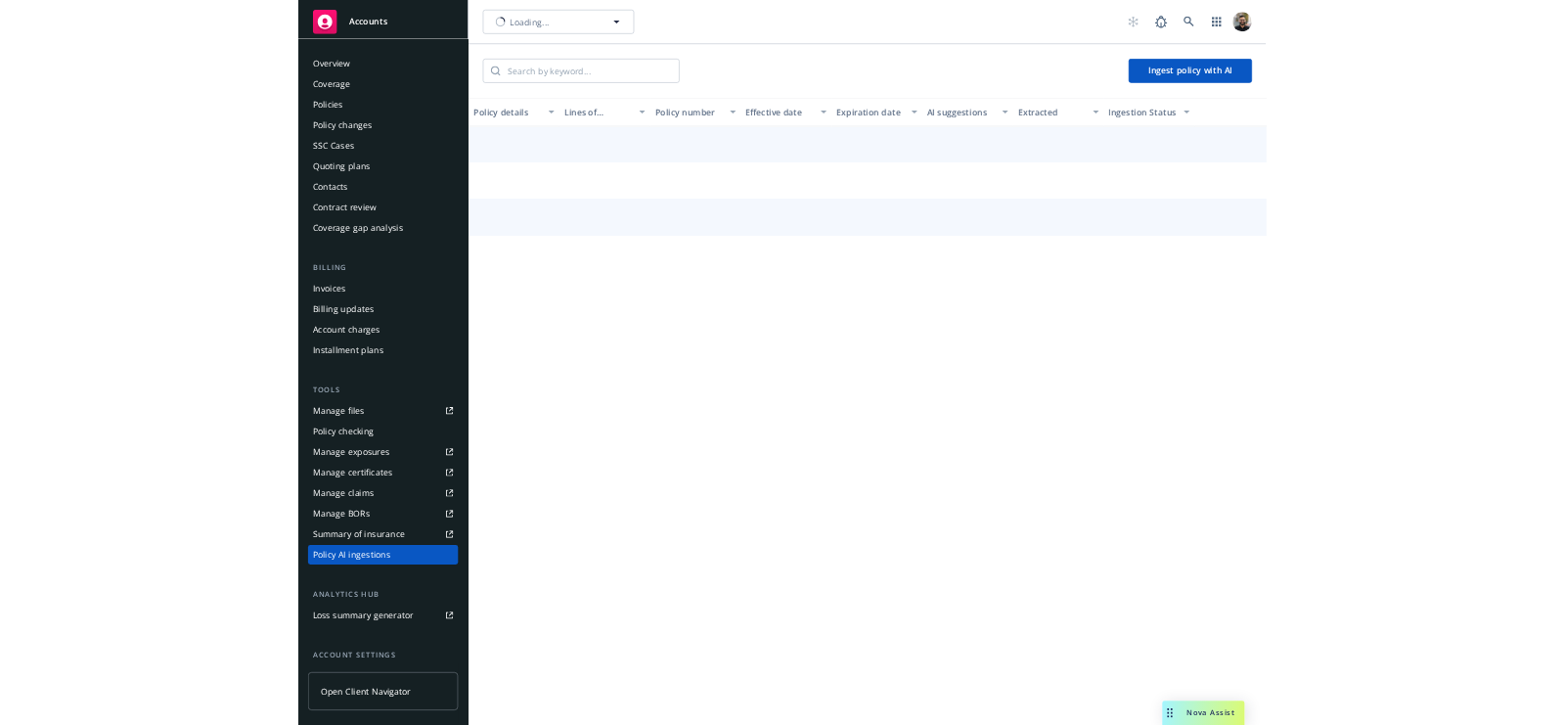
scroll to position [168, 0]
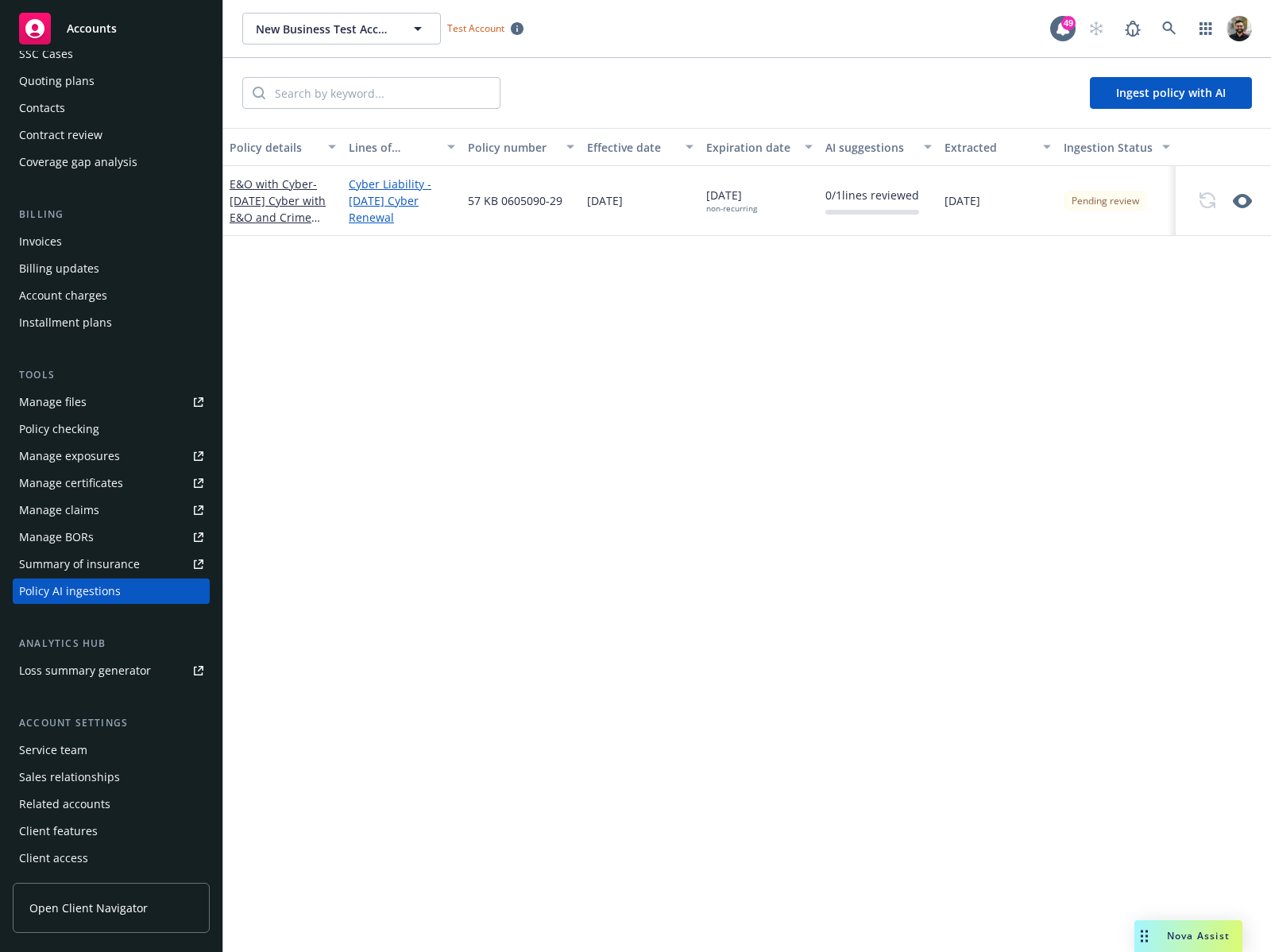
click at [1104, 348] on div "Policy details Lines of coverage Policy number Effective date Expiration date A…" at bounding box center [747, 540] width 1048 height 824
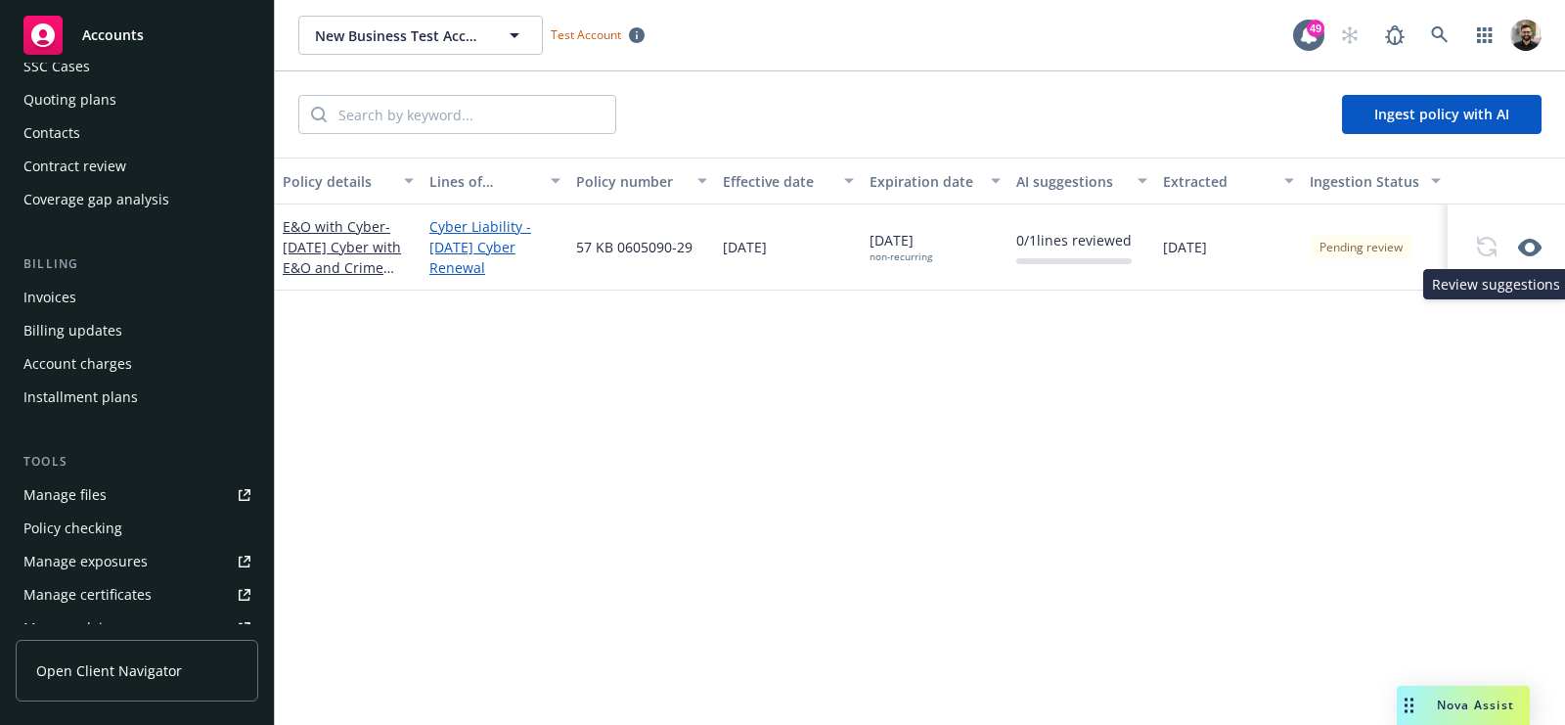
click at [1519, 246] on icon "button" at bounding box center [1529, 248] width 23 height 18
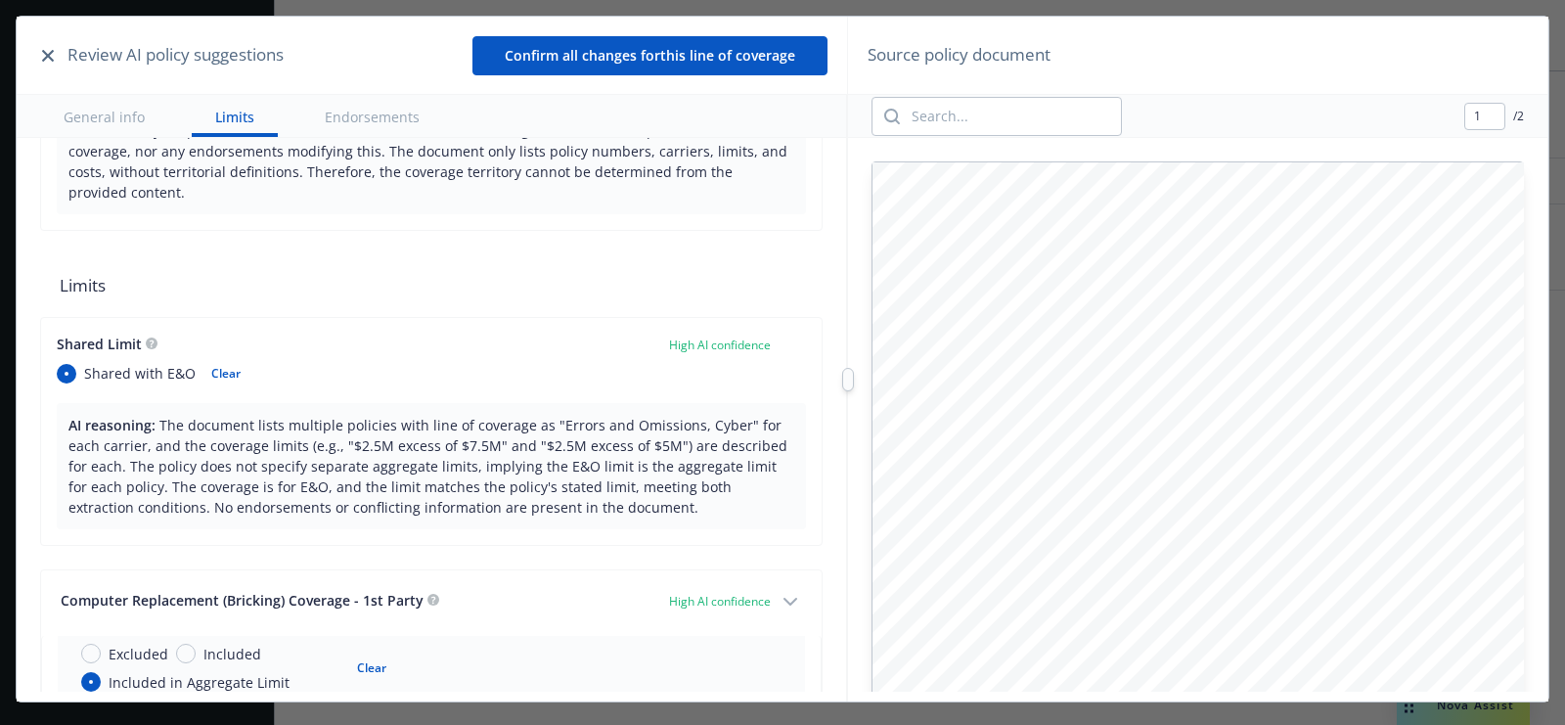
scroll to position [0, 0]
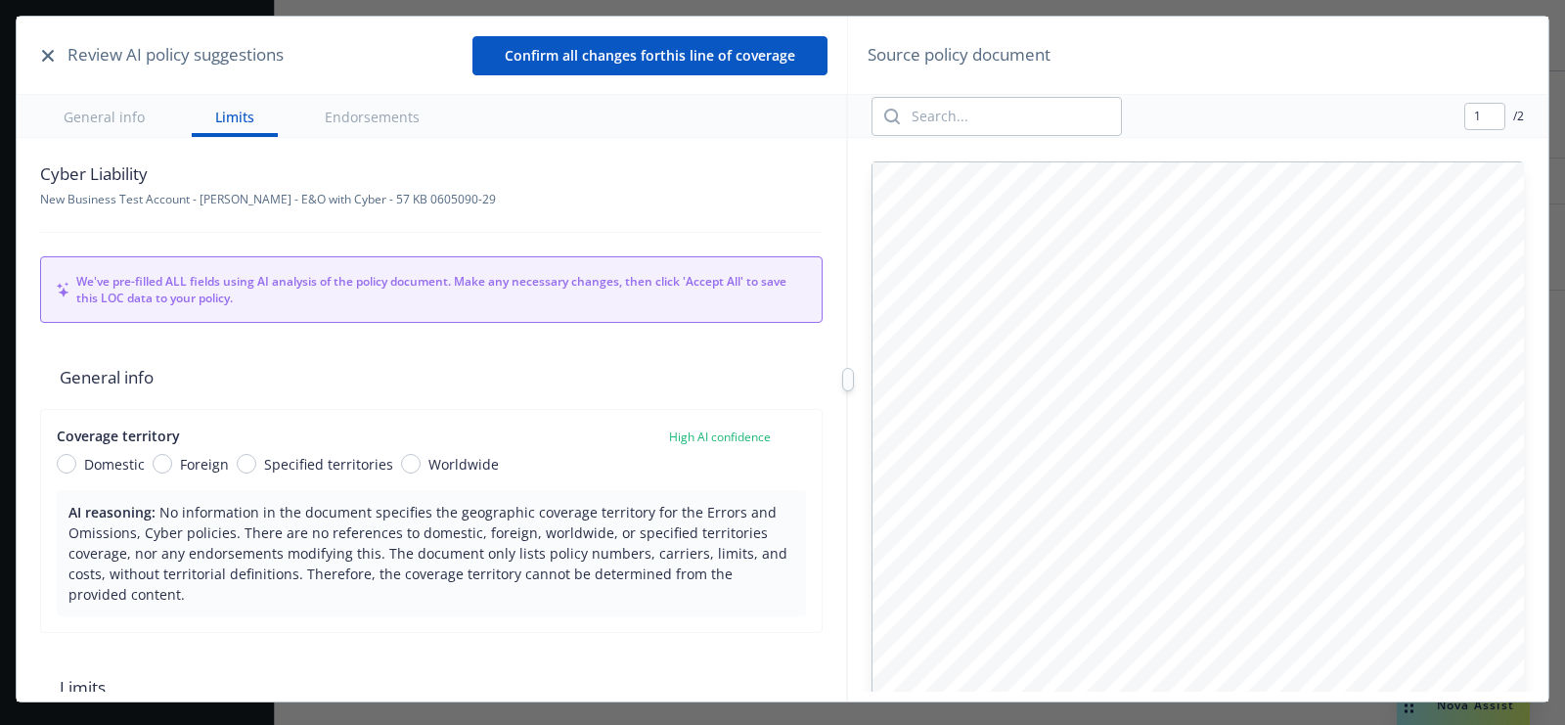
click at [43, 55] on icon "button" at bounding box center [48, 56] width 12 height 12
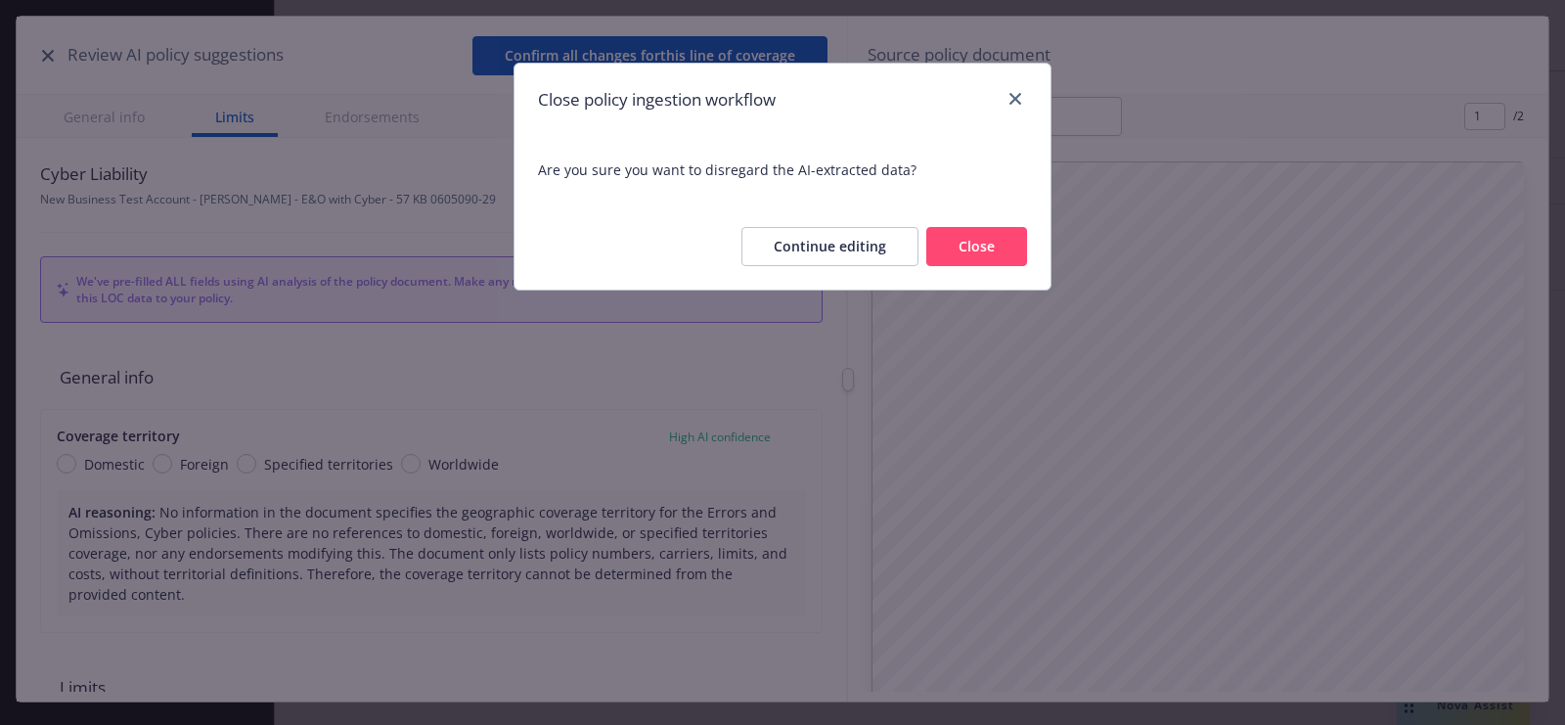
click at [972, 232] on button "Close" at bounding box center [976, 246] width 101 height 39
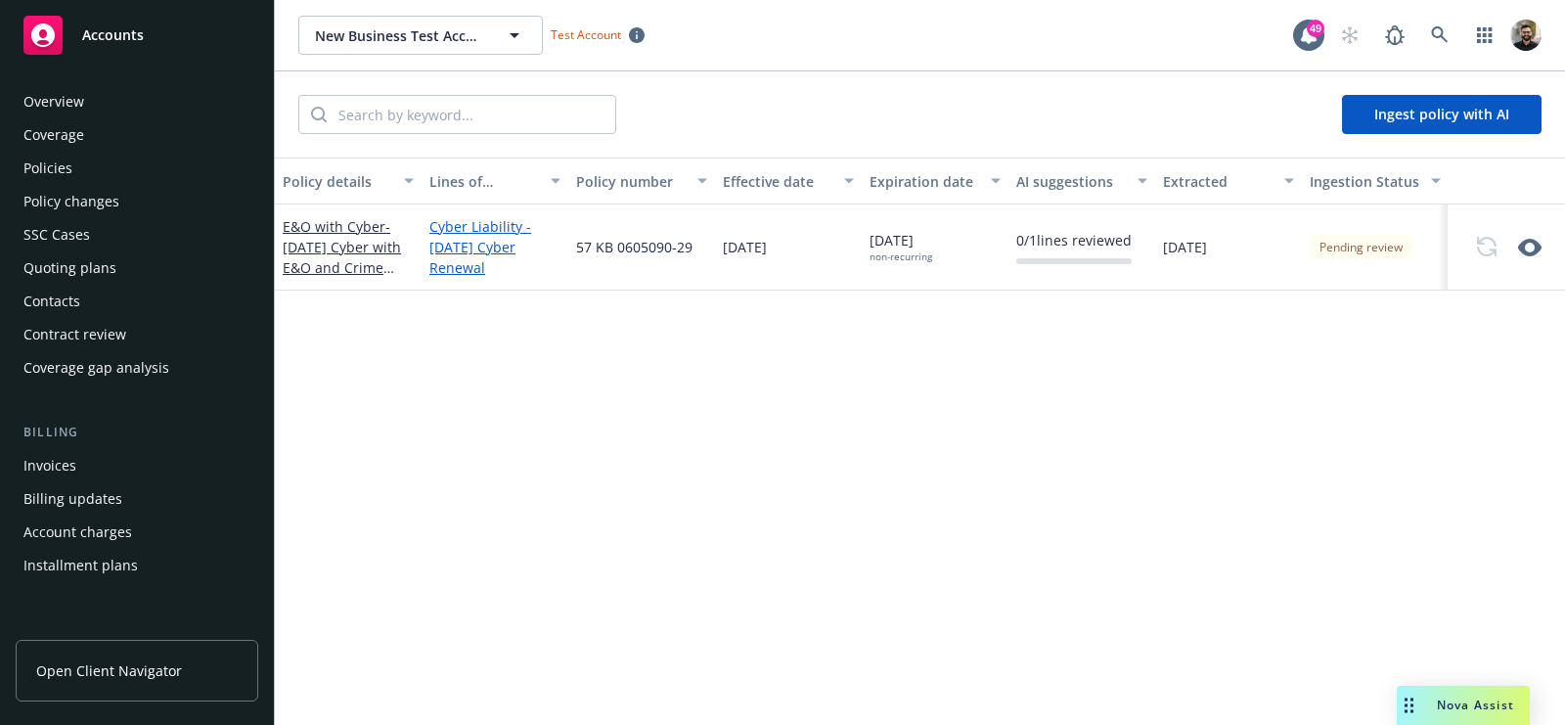
click at [134, 159] on div "Policies" at bounding box center [136, 168] width 227 height 31
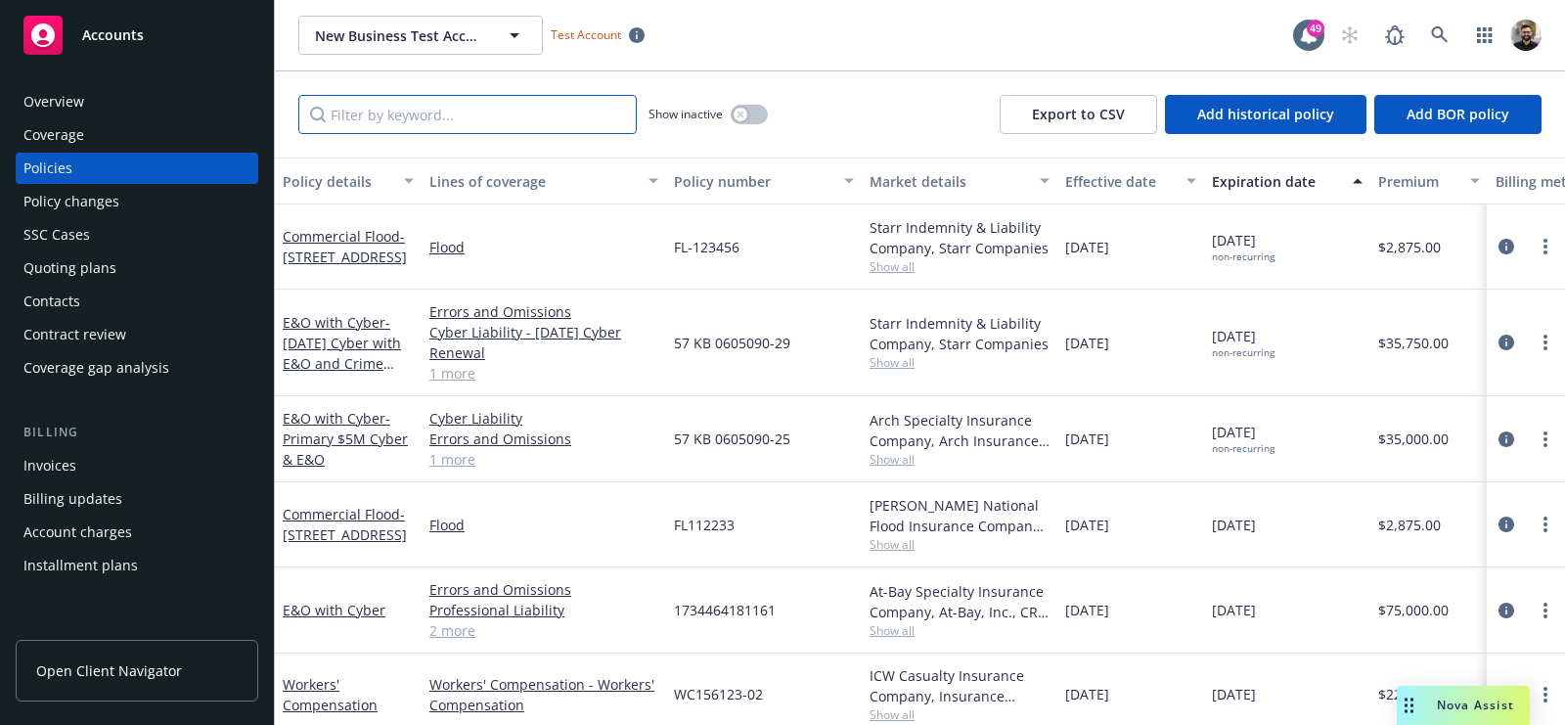
click at [483, 129] on input "Filter by keyword..." at bounding box center [467, 114] width 338 height 39
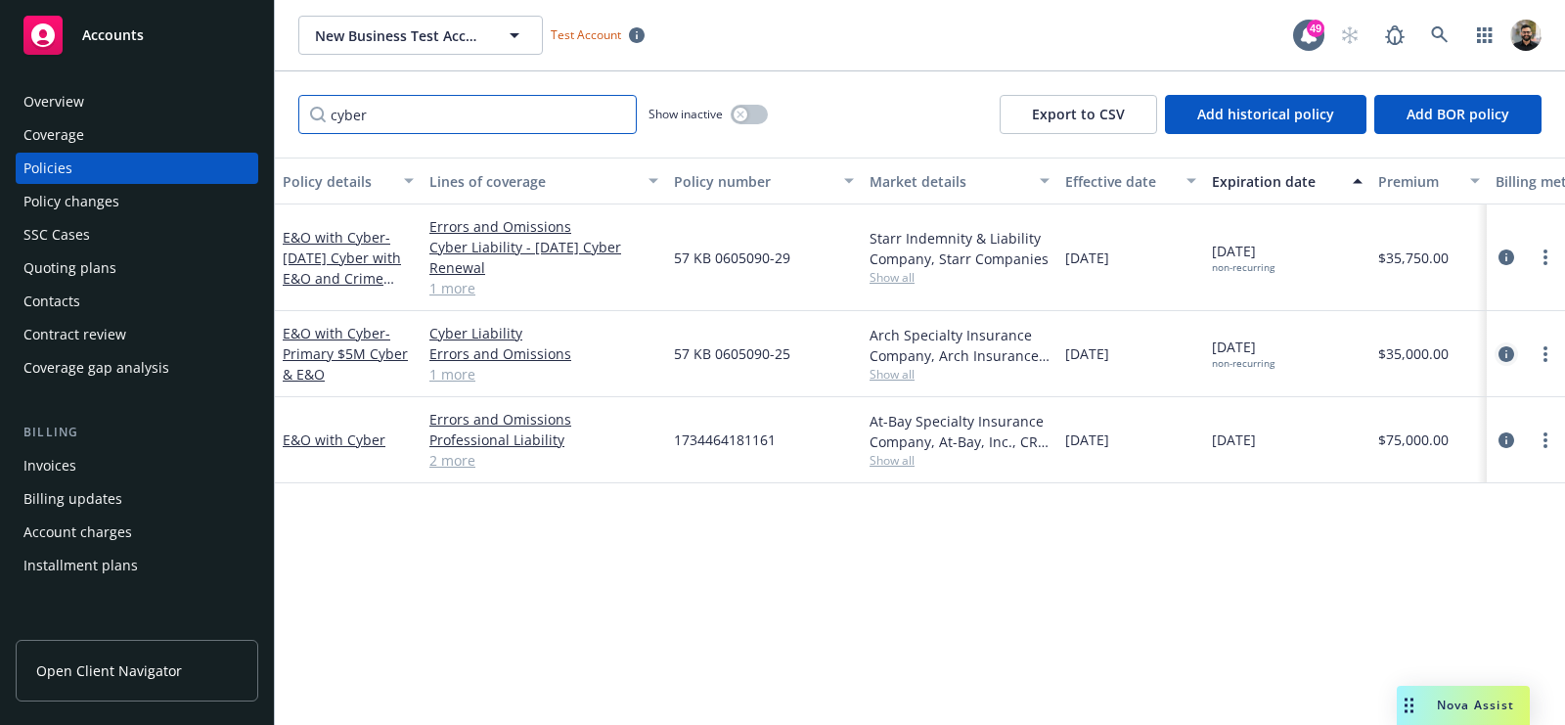
type input "cyber"
click at [1513, 356] on icon "circleInformation" at bounding box center [1507, 354] width 16 height 16
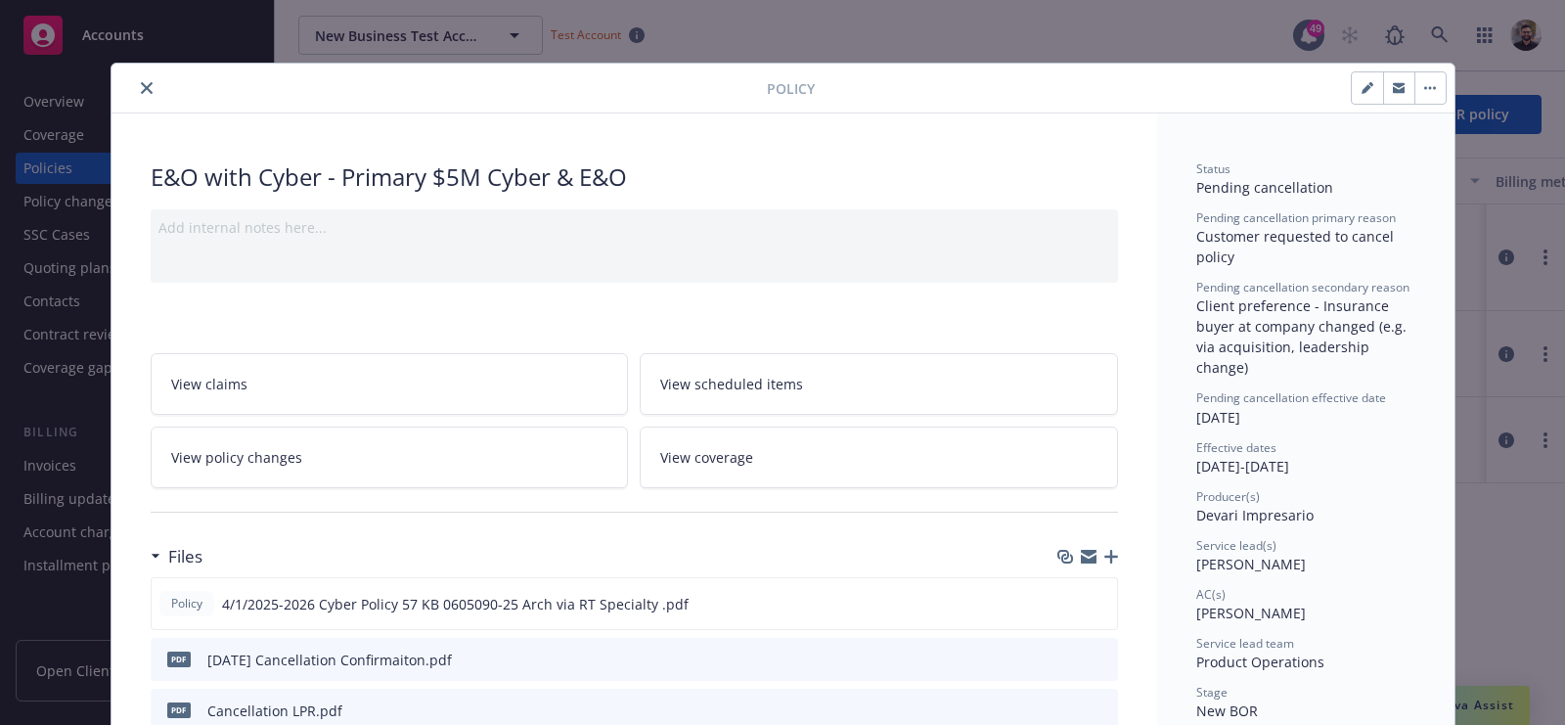
click at [141, 89] on icon "close" at bounding box center [147, 88] width 12 height 12
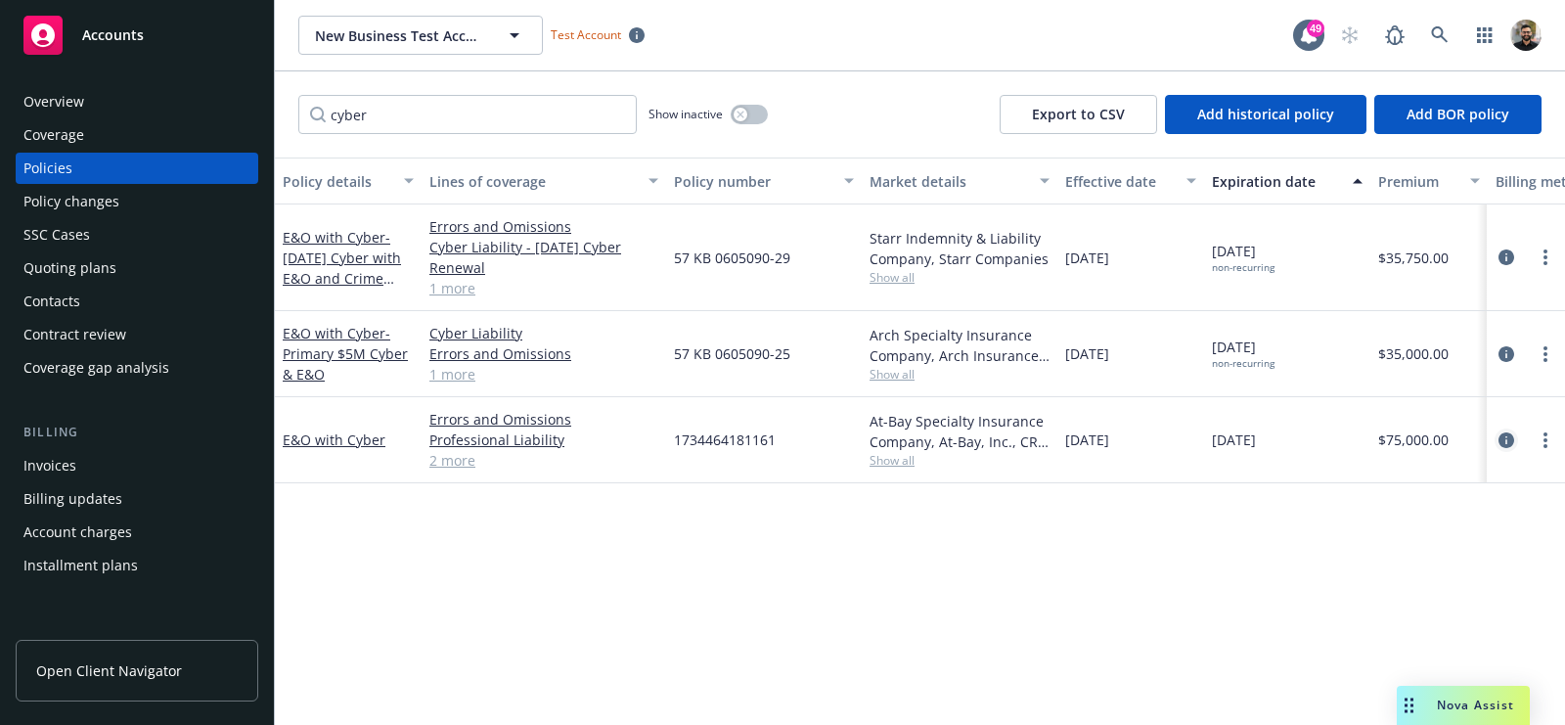
click at [1505, 435] on icon "circleInformation" at bounding box center [1507, 440] width 16 height 16
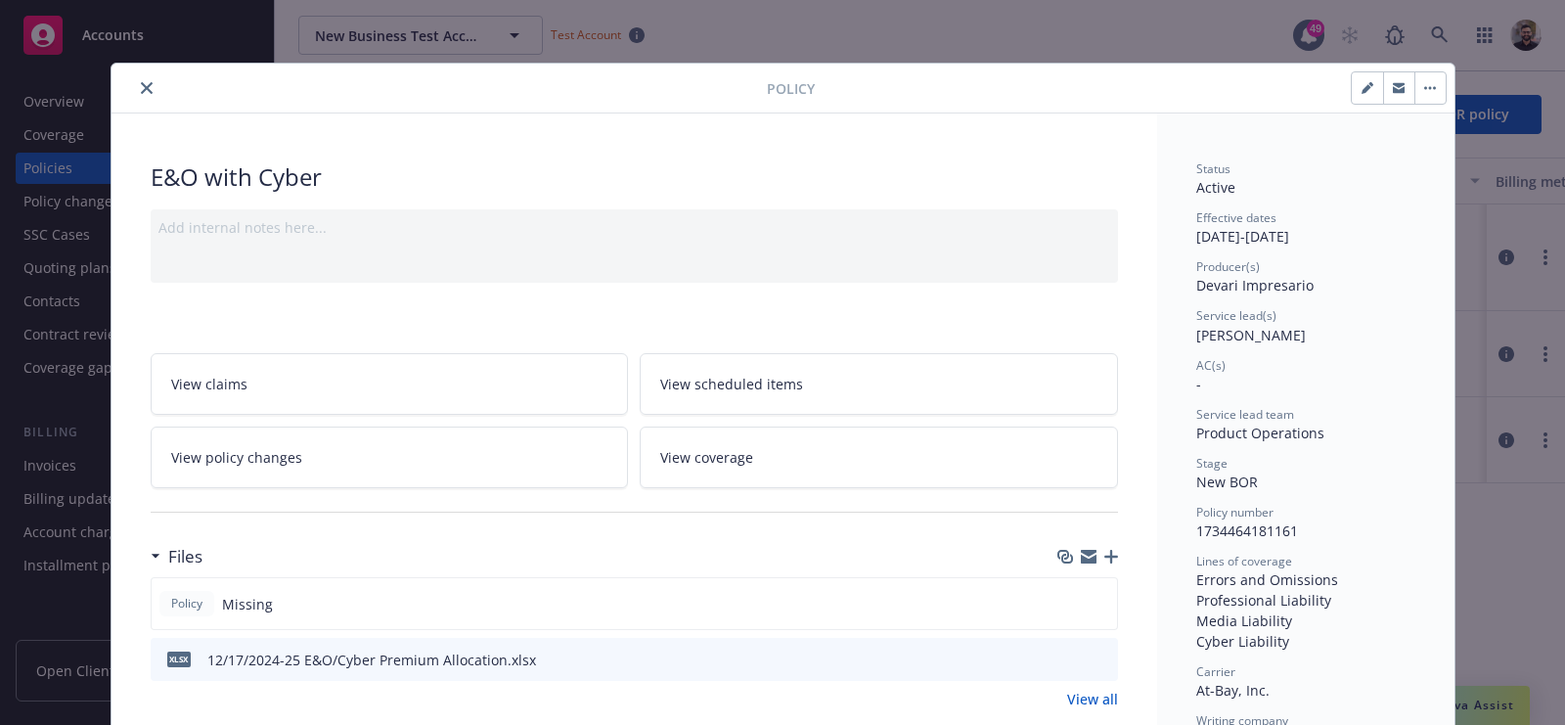
click at [141, 90] on icon "close" at bounding box center [147, 88] width 12 height 12
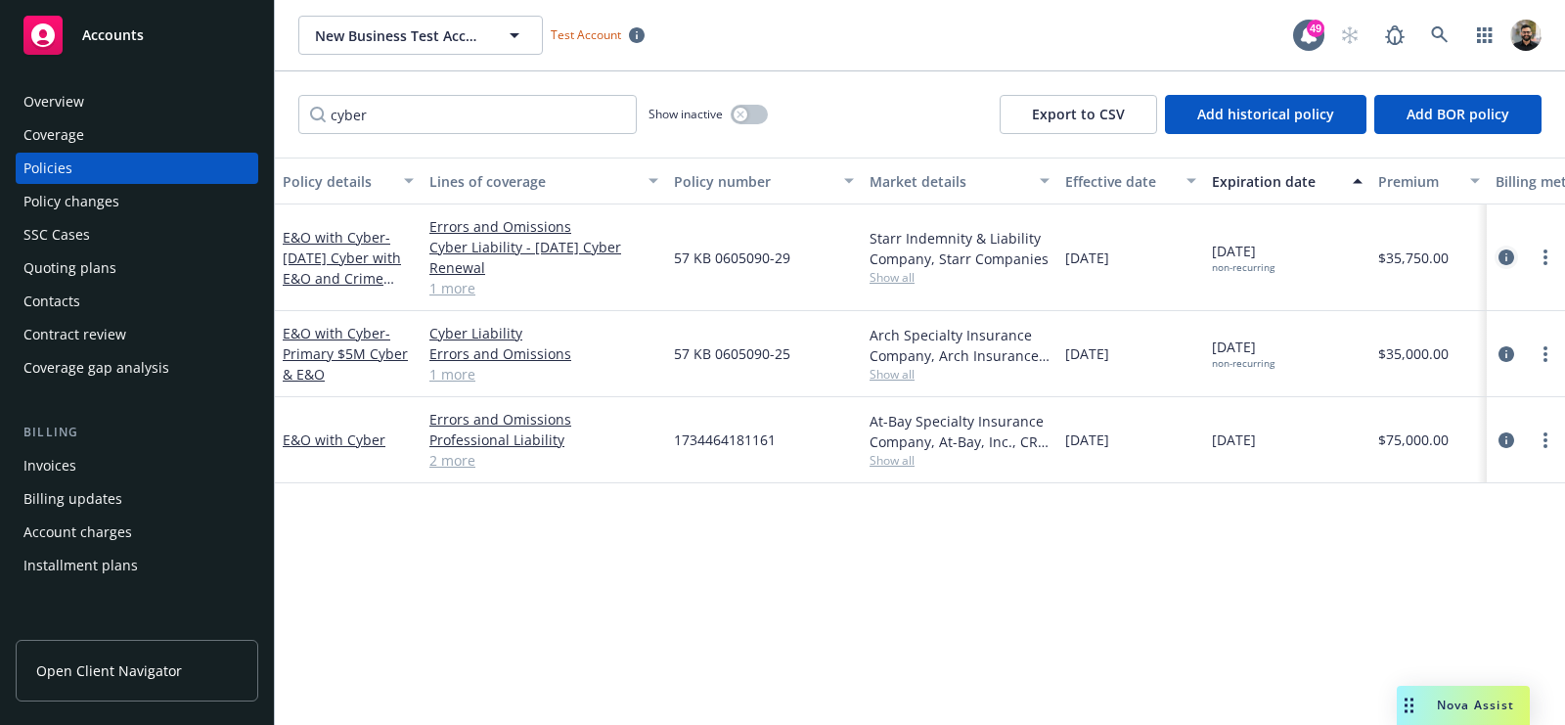
click at [1509, 252] on icon "circleInformation" at bounding box center [1507, 257] width 16 height 16
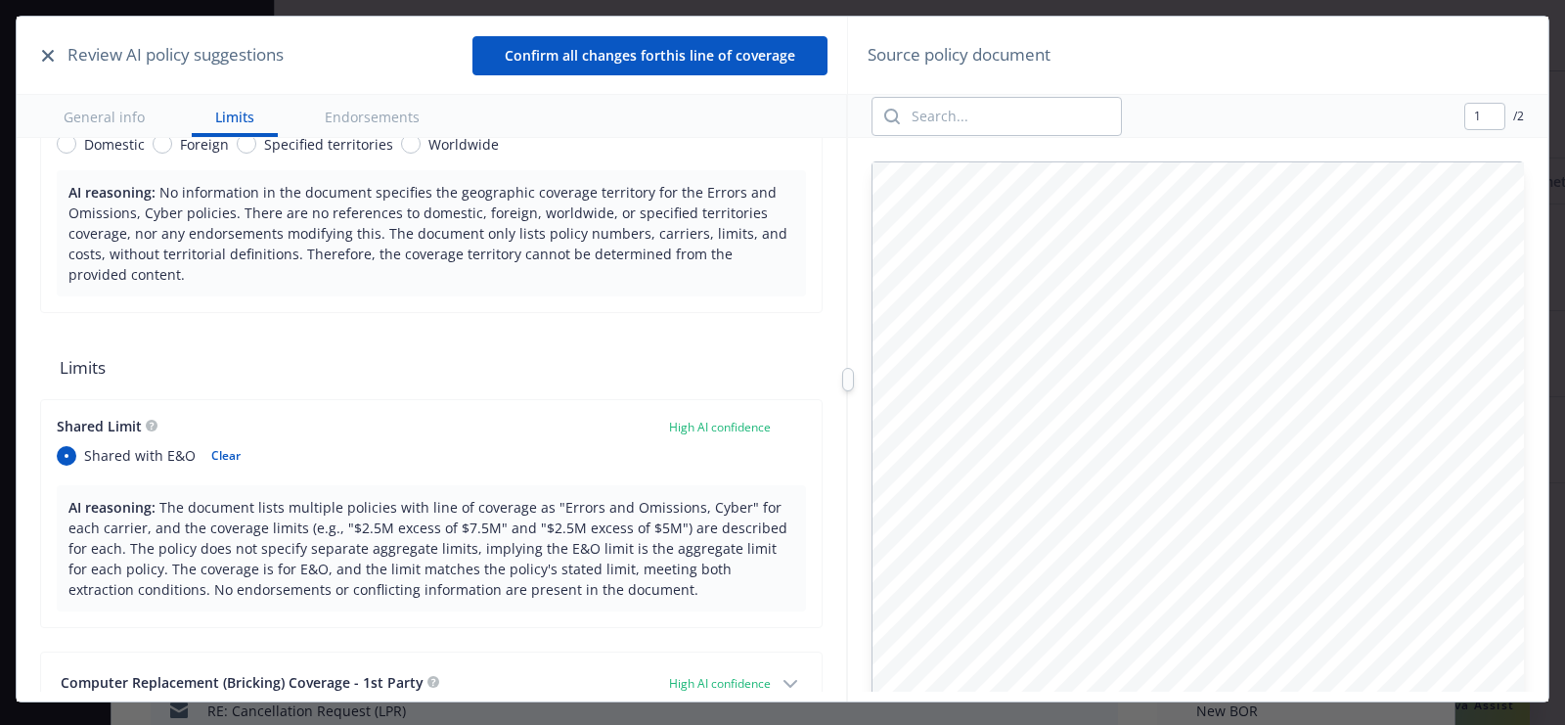
scroll to position [336, 0]
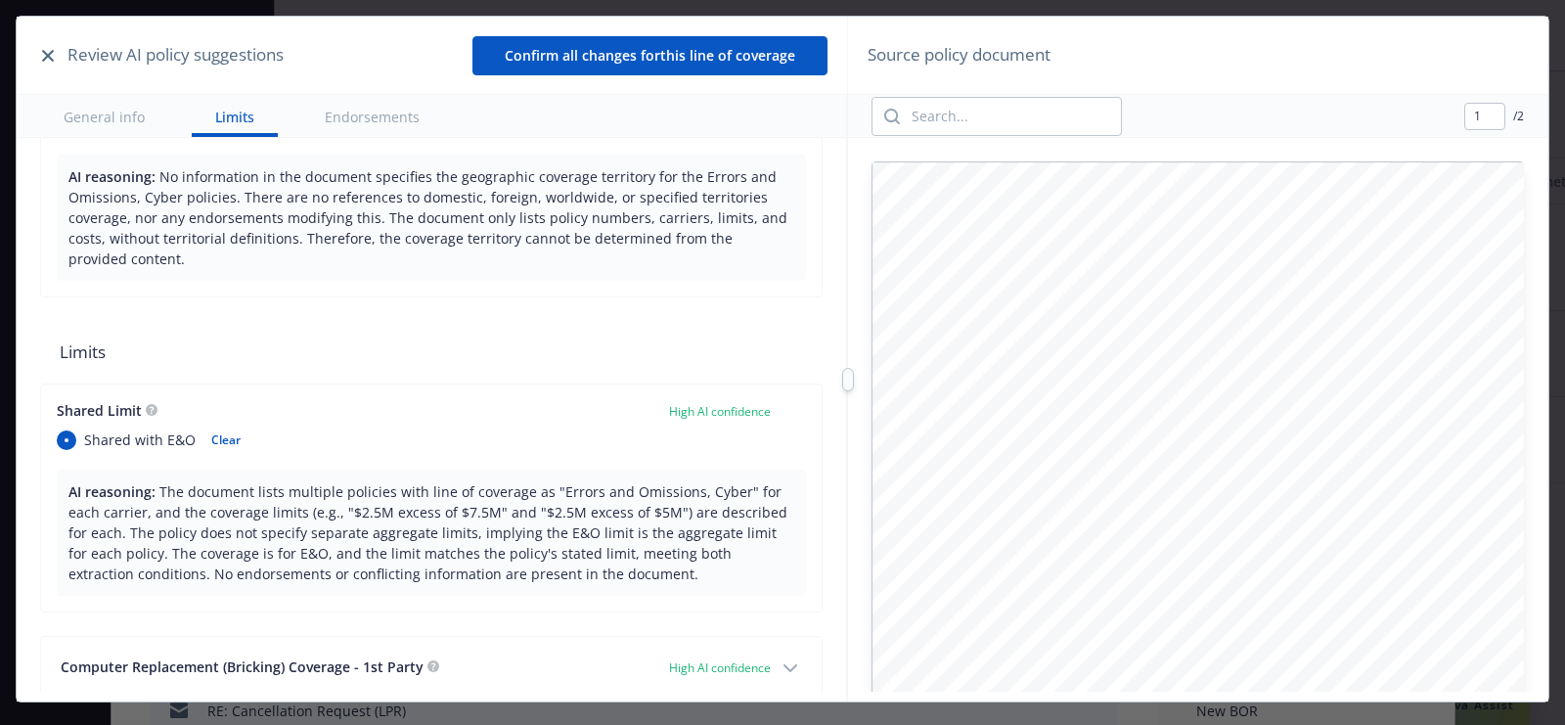
click at [225, 431] on button "Clear" at bounding box center [226, 440] width 53 height 27
radio input "false"
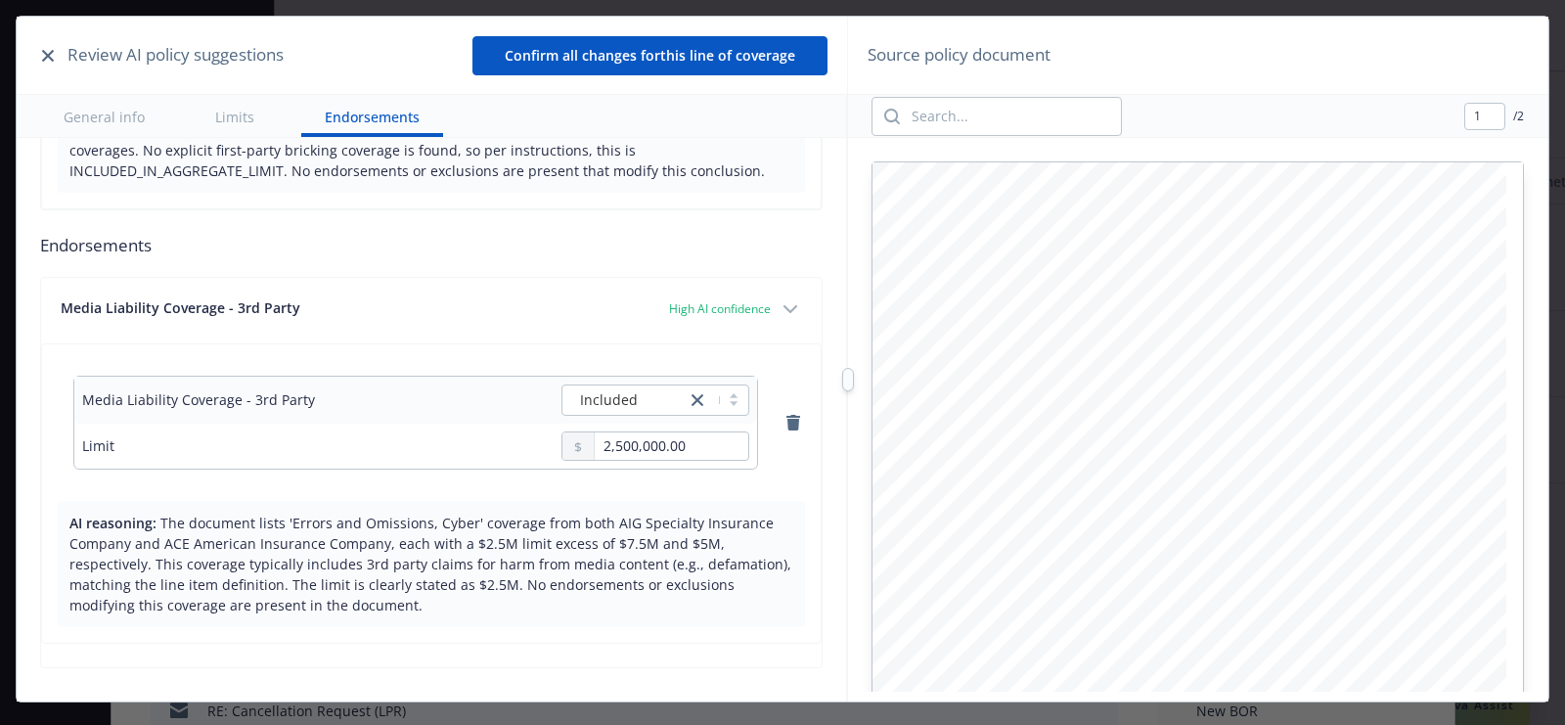
scroll to position [1078, 0]
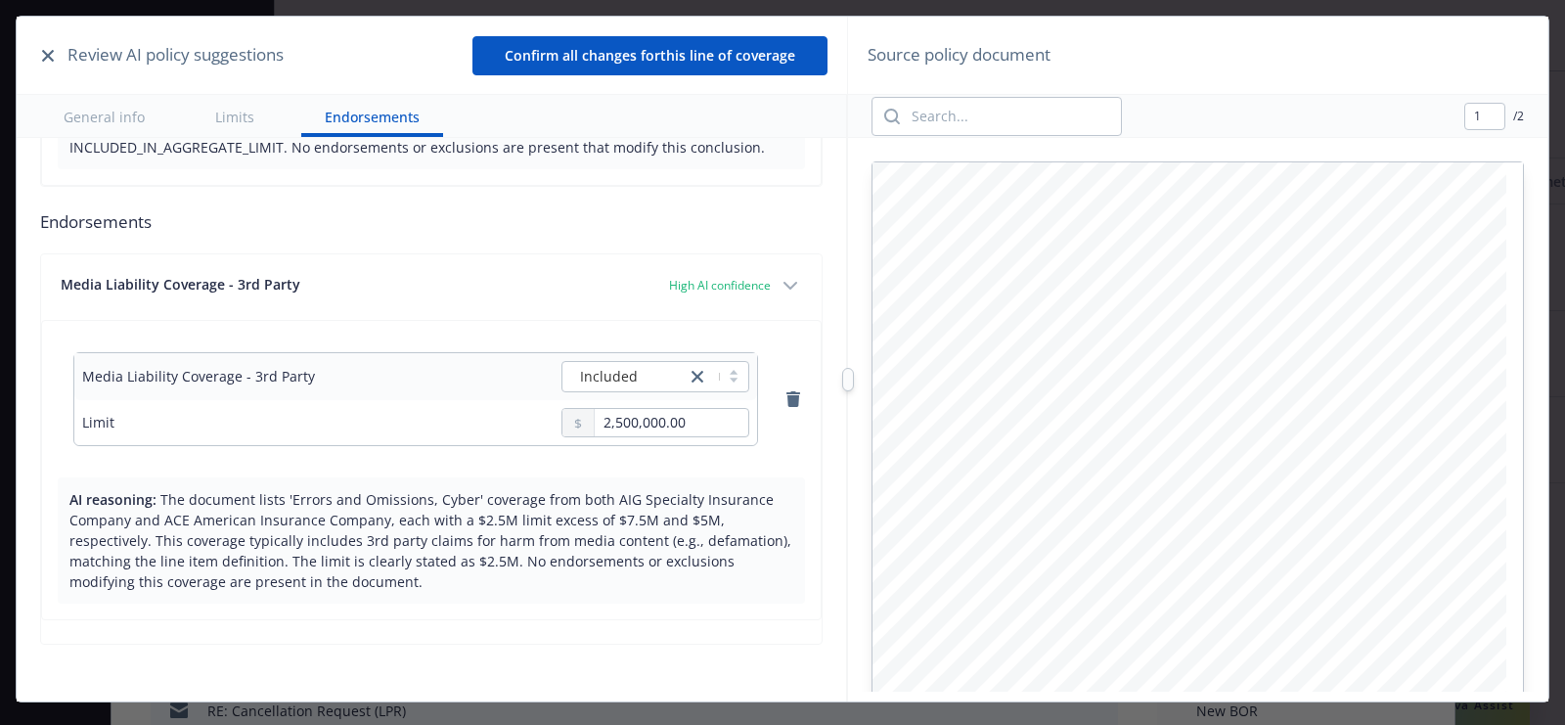
click at [769, 60] on button "Confirm all changes for this line of coverage" at bounding box center [650, 55] width 355 height 39
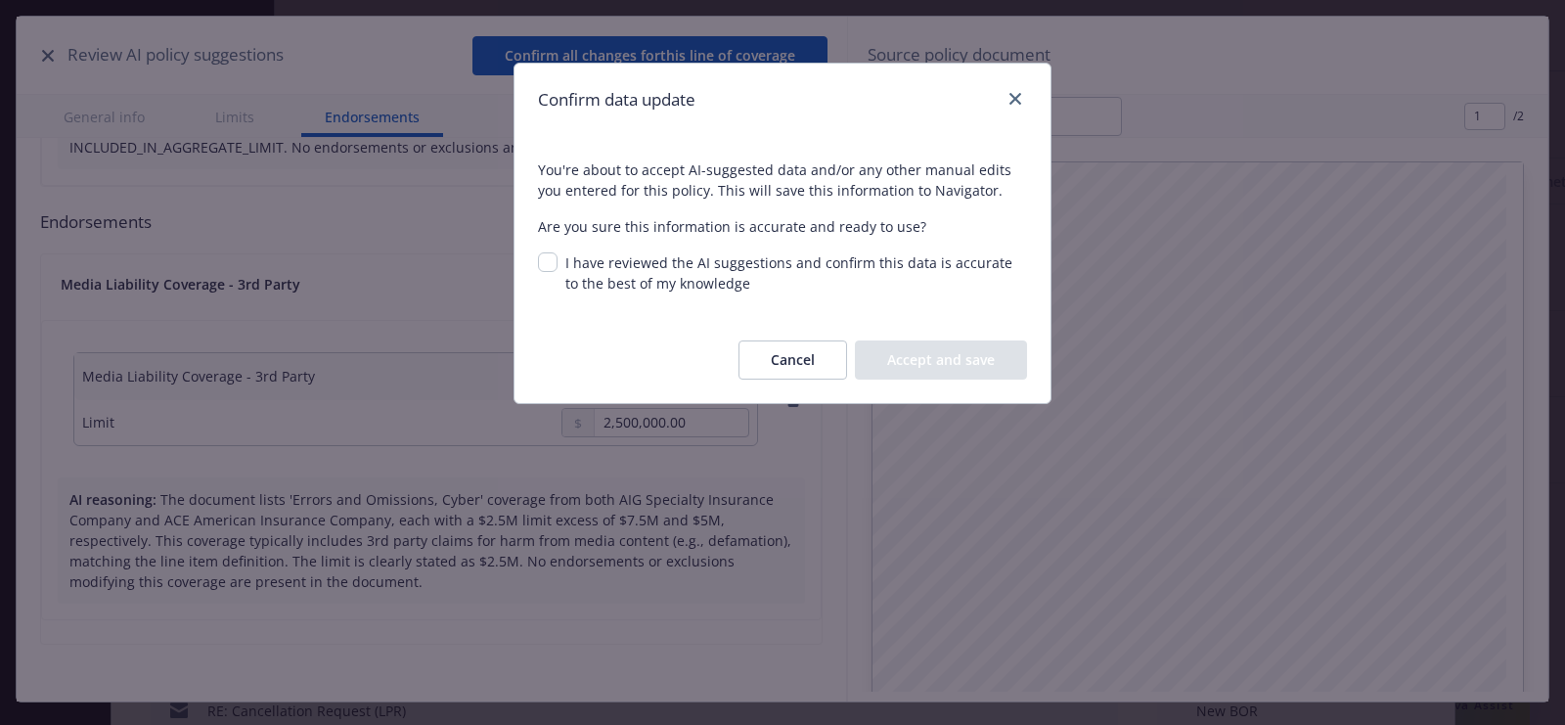
click at [860, 263] on span "I have reviewed the AI suggestions and confirm this data is accurate to the bes…" at bounding box center [788, 272] width 447 height 39
click at [558, 263] on input "I have reviewed the AI suggestions and confirm this data is accurate to the bes…" at bounding box center [548, 262] width 20 height 20
checkbox input "true"
click at [942, 357] on button "Accept and save" at bounding box center [941, 359] width 172 height 39
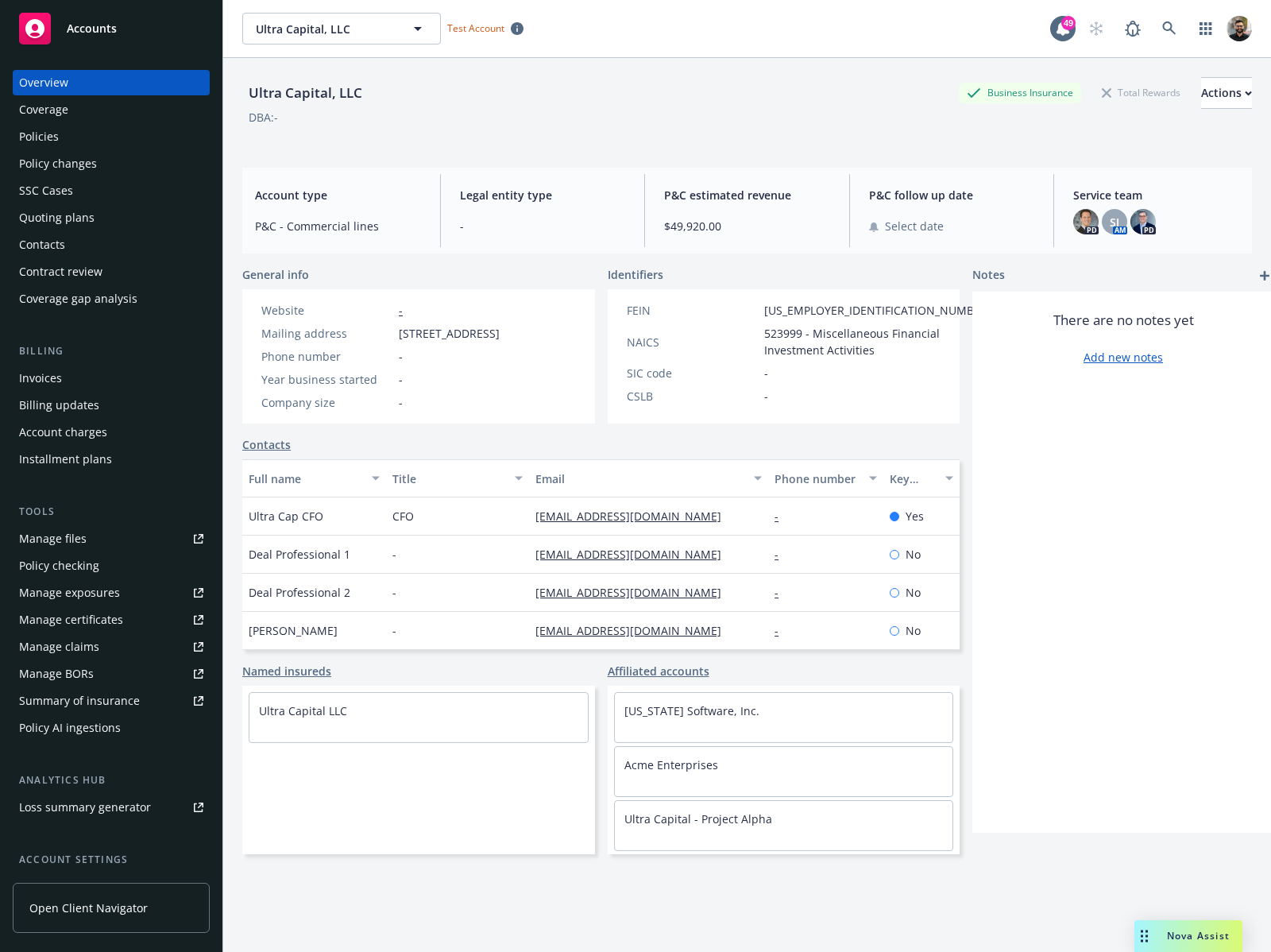
click at [128, 588] on div "Summary of insurance" at bounding box center [79, 700] width 121 height 25
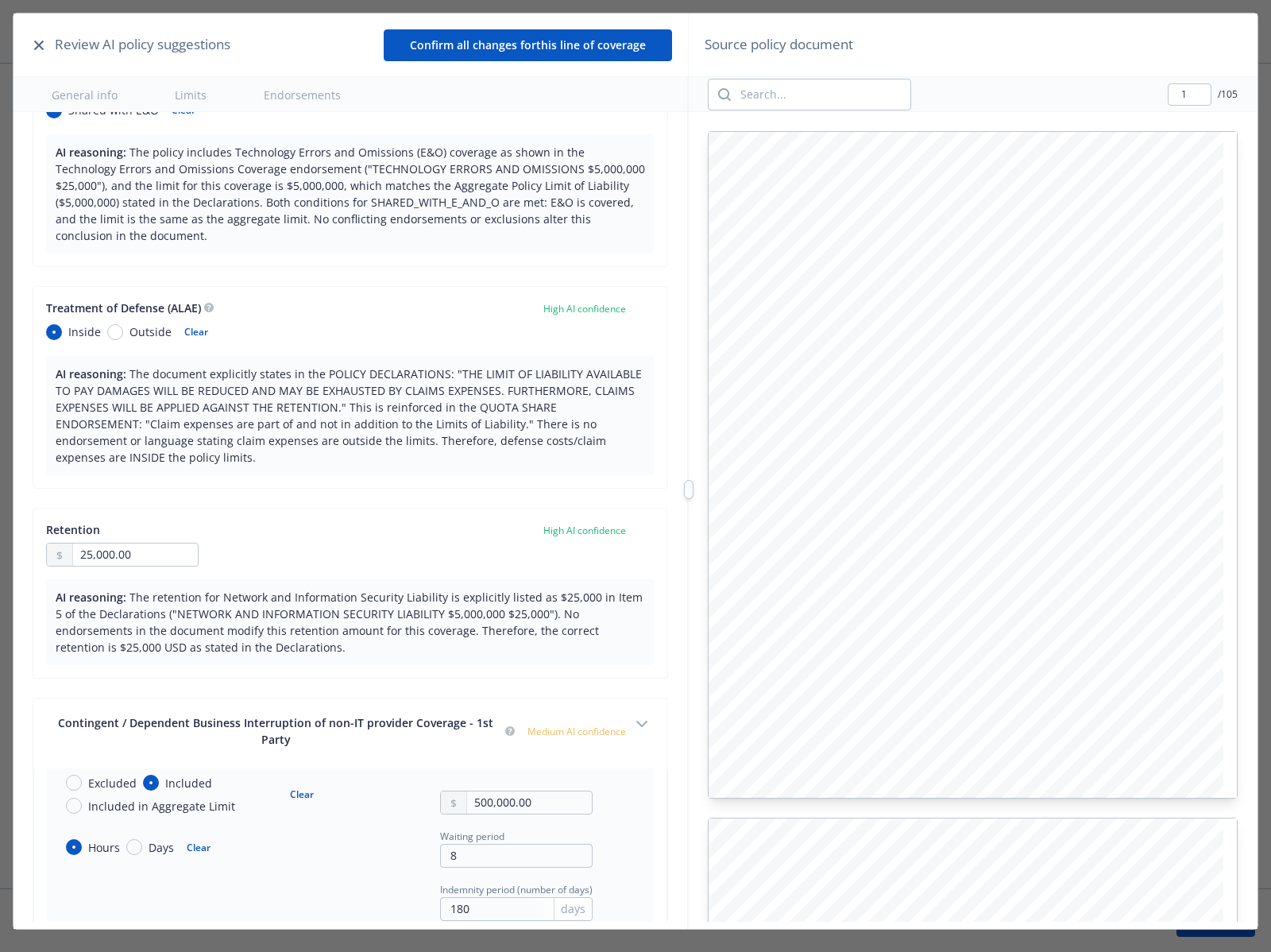
scroll to position [586, 0]
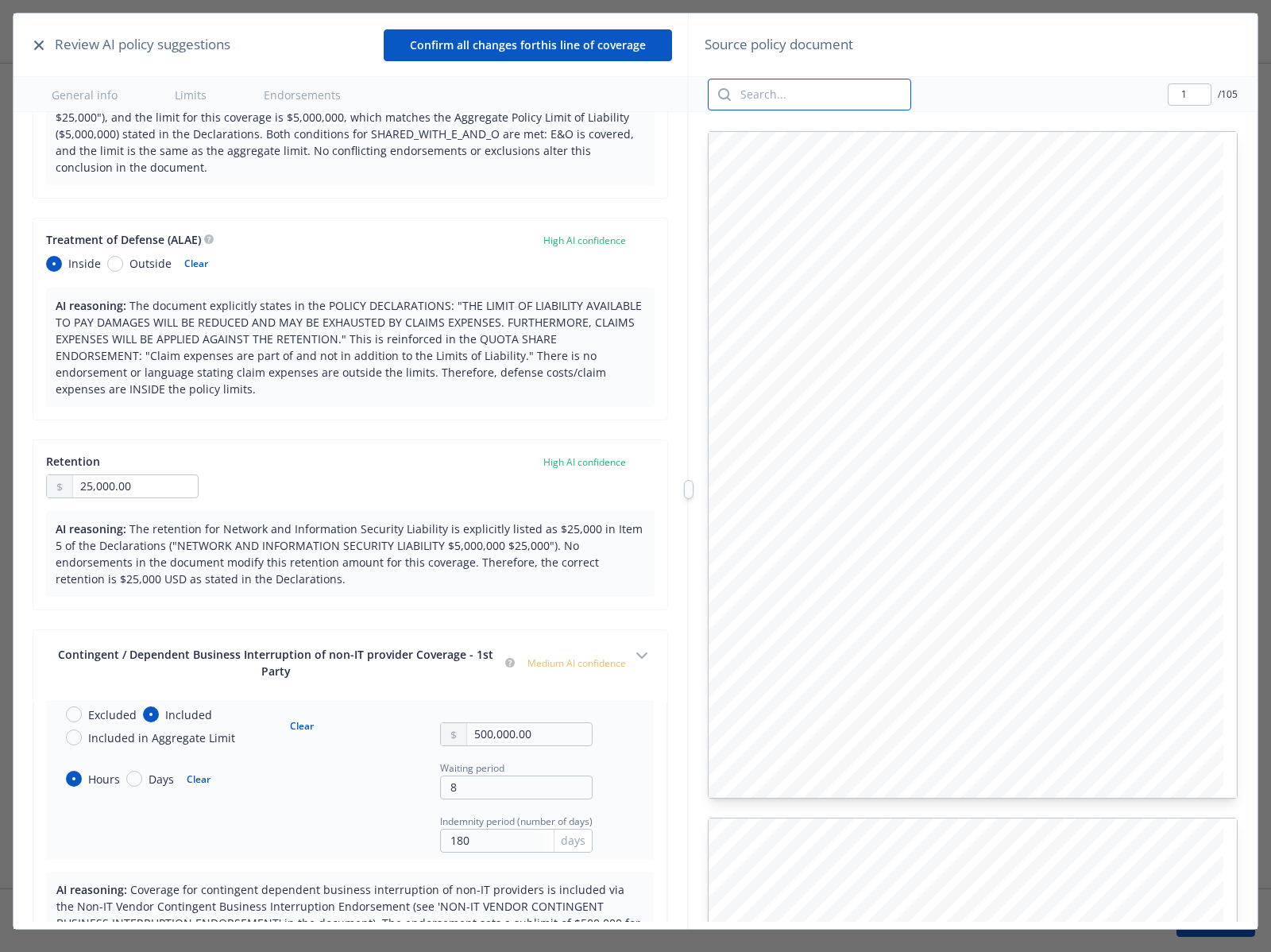
click at [838, 107] on input "search" at bounding box center [820, 94] width 179 height 30
type input "retention"
type input "5"
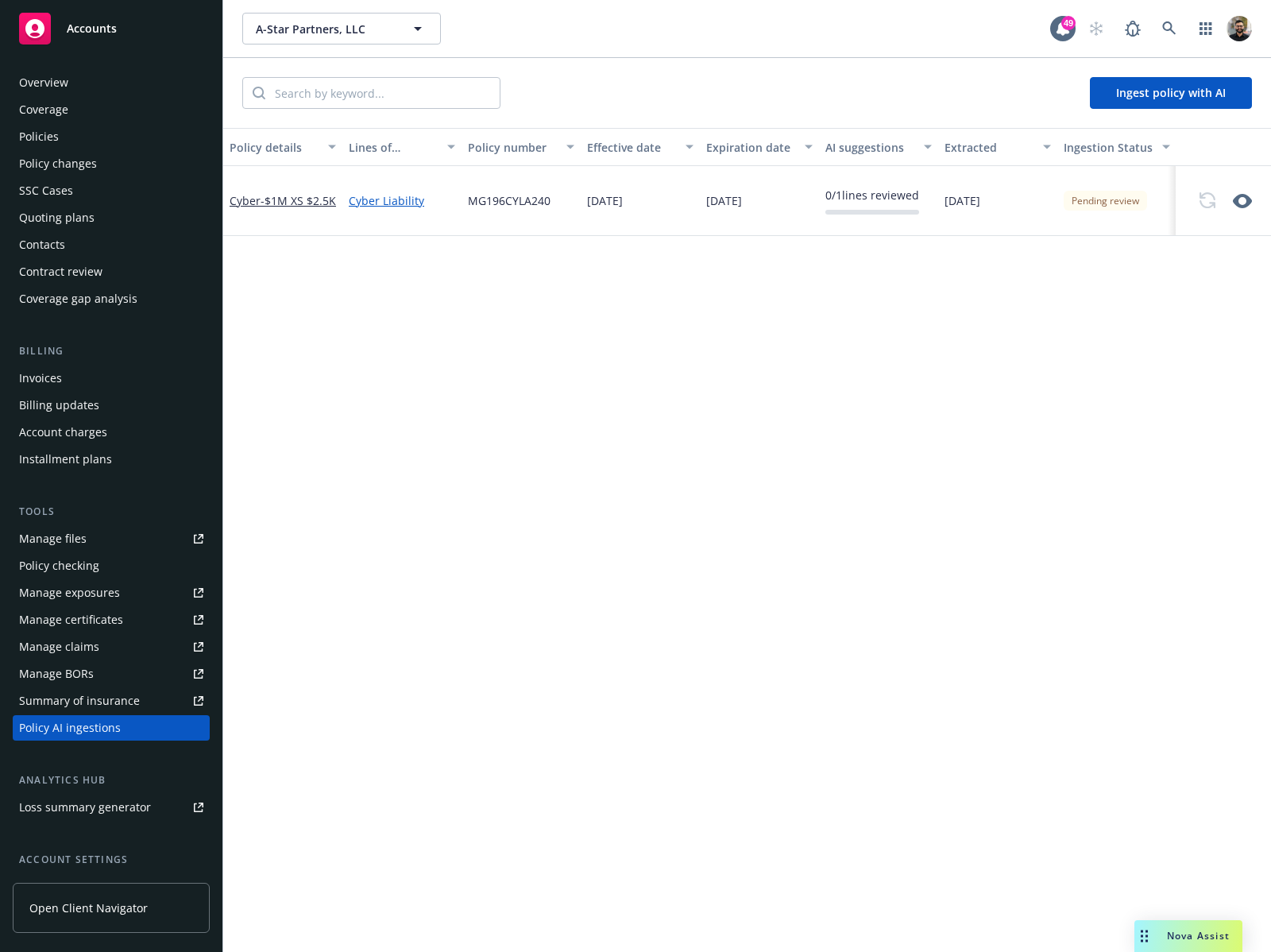
scroll to position [136, 0]
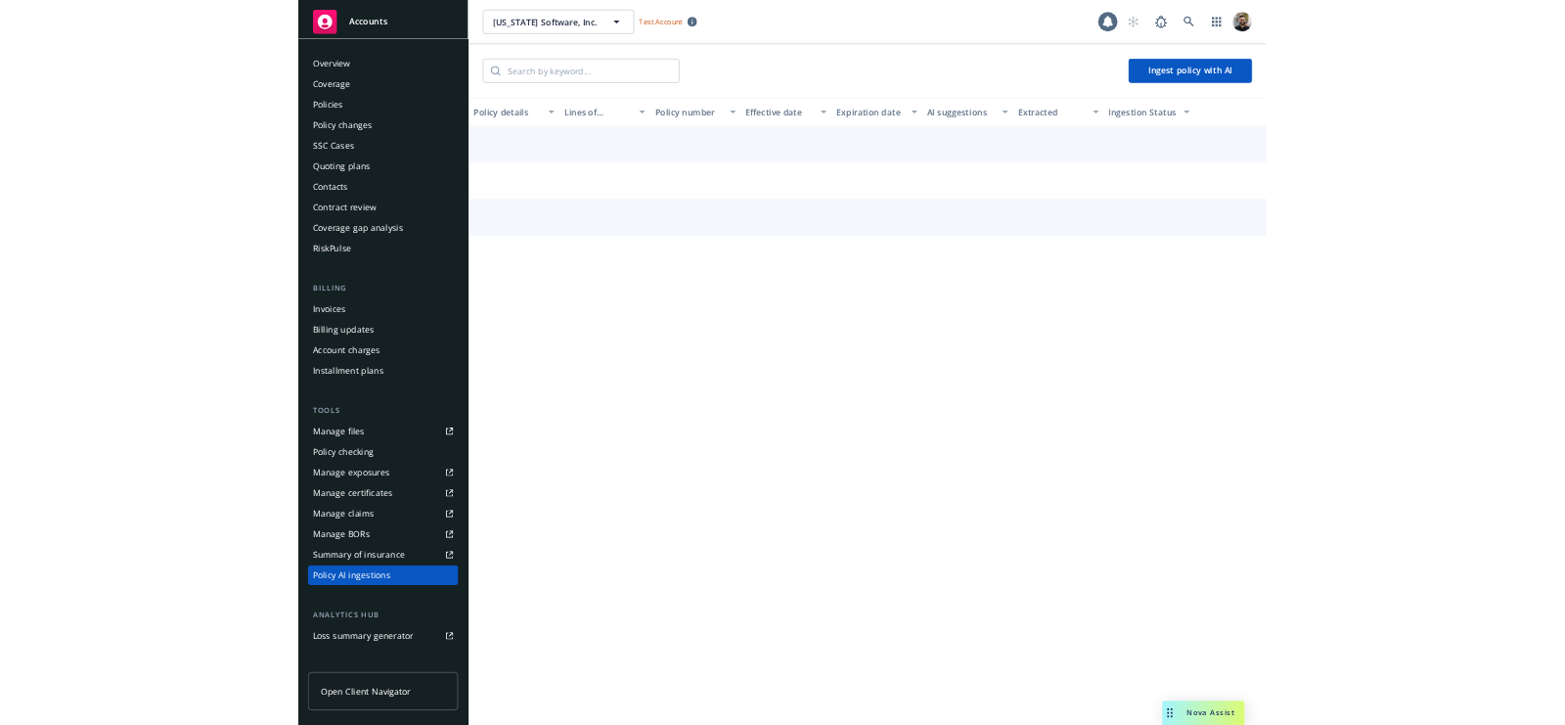
scroll to position [202, 0]
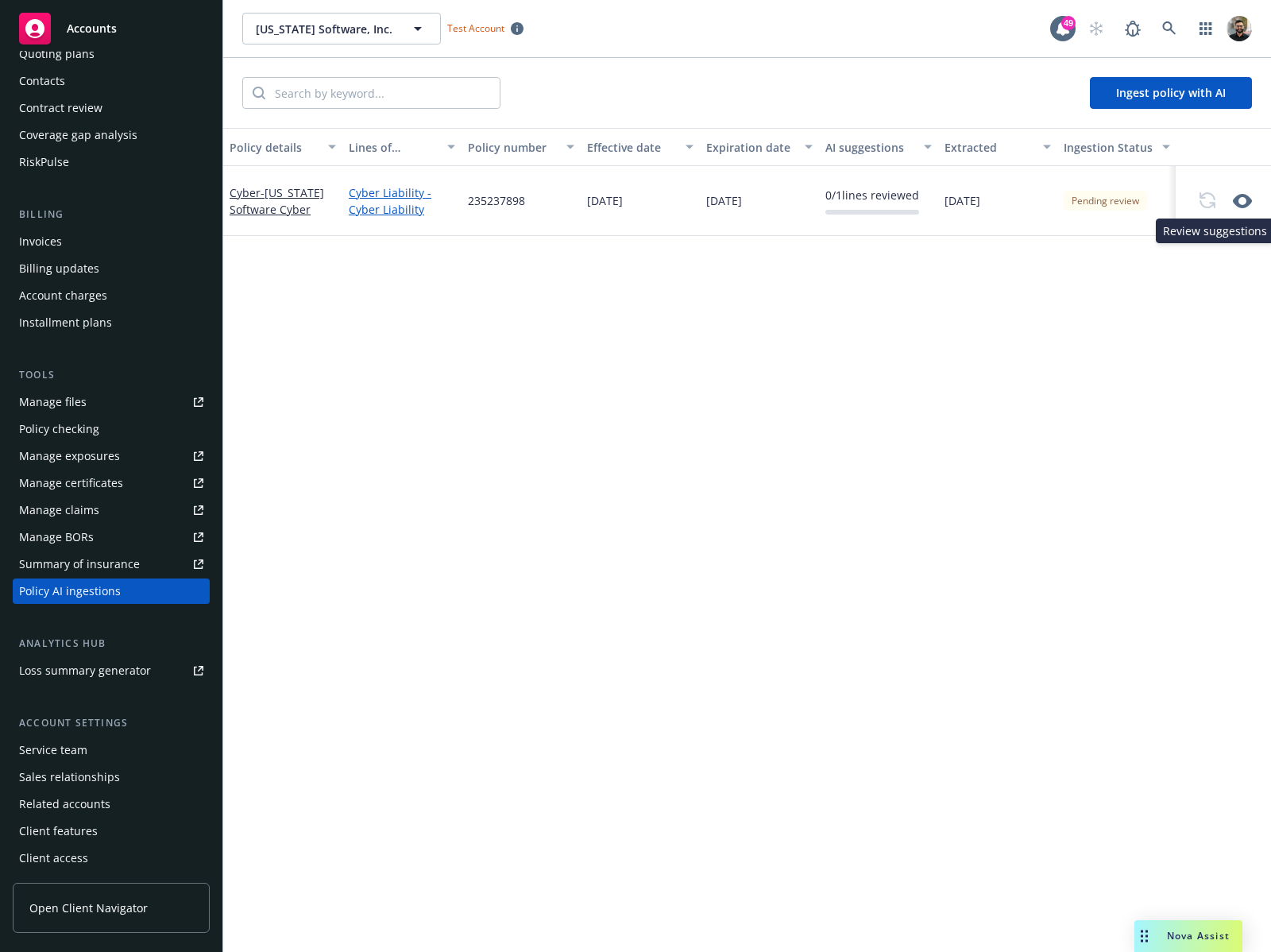
click at [1238, 194] on icon "button" at bounding box center [1242, 201] width 19 height 19
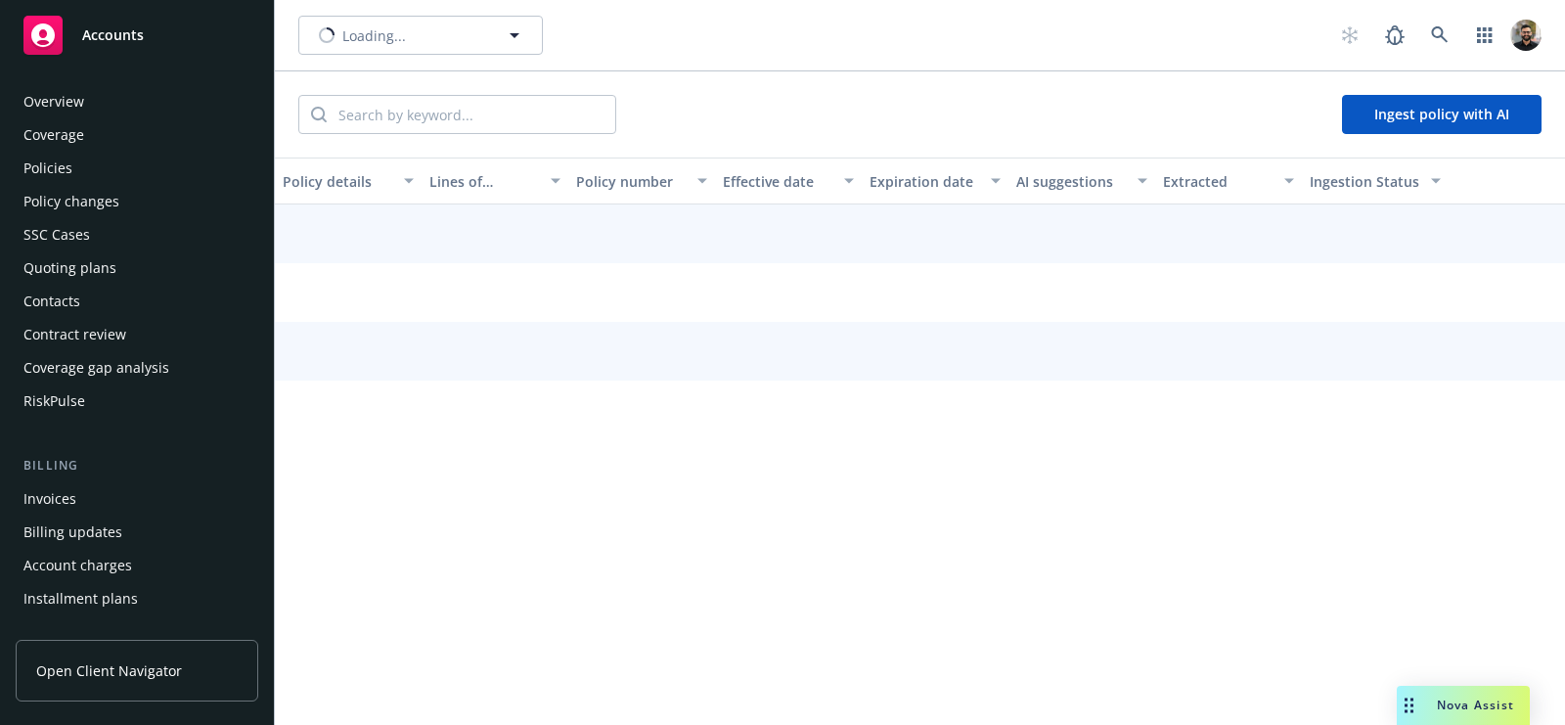
scroll to position [535, 0]
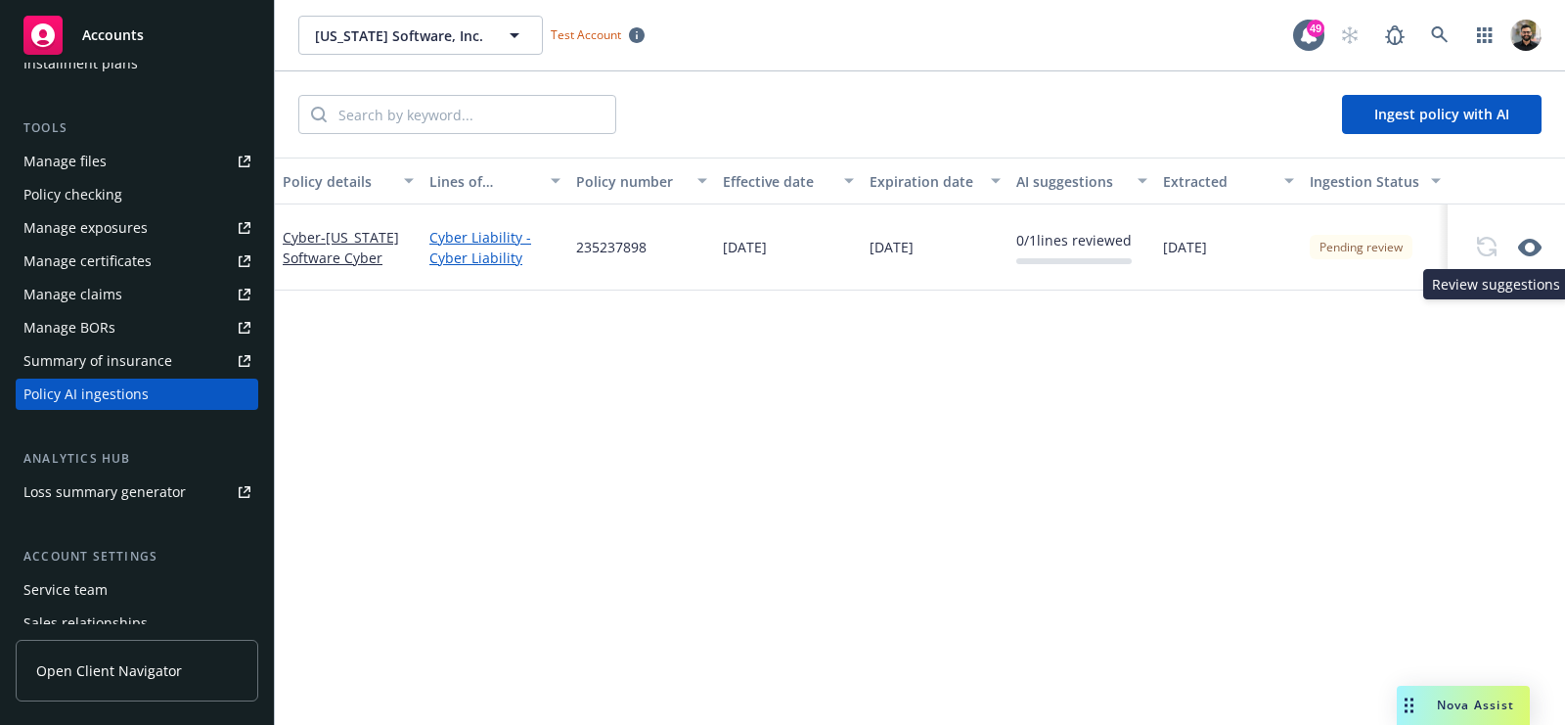
click at [1529, 240] on icon "button" at bounding box center [1529, 248] width 23 height 18
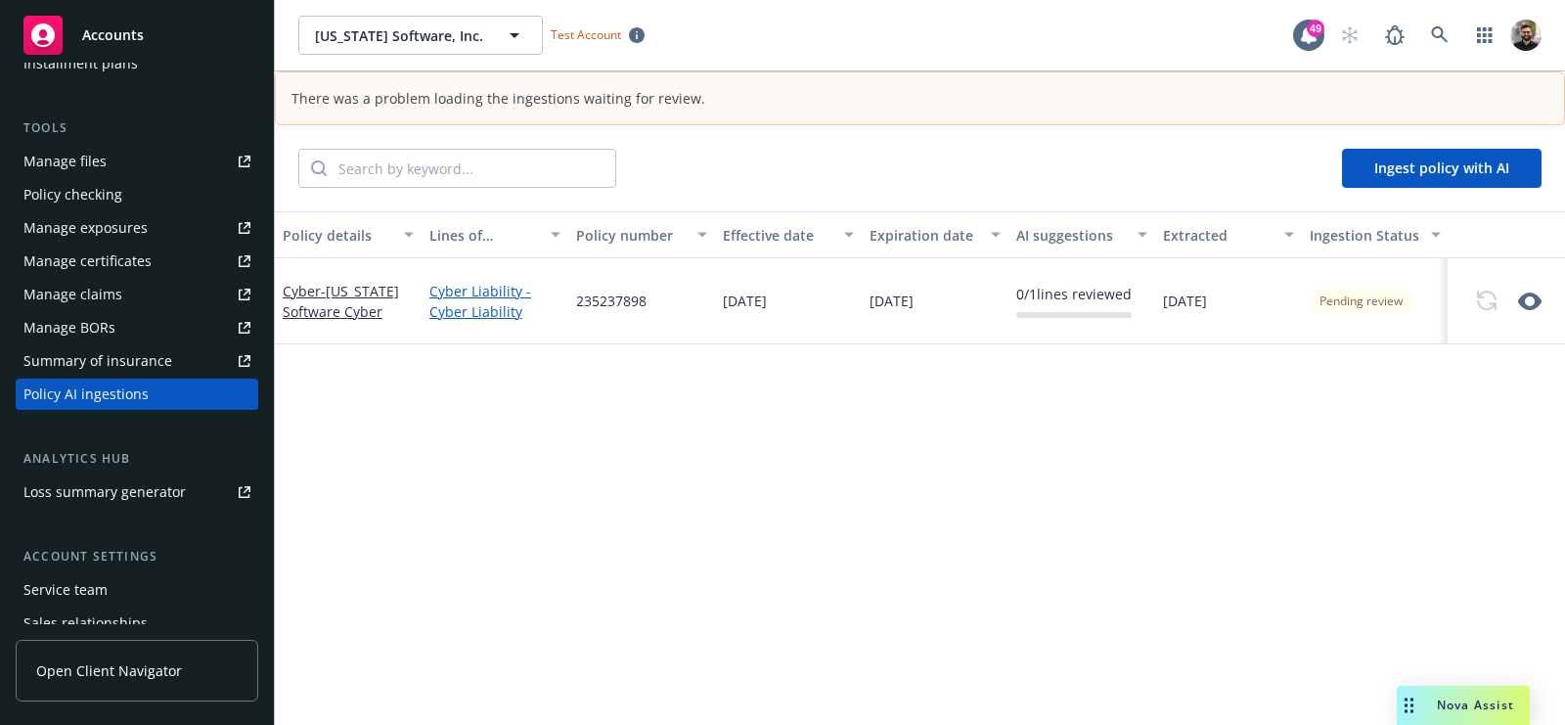
click at [131, 358] on div "Summary of insurance" at bounding box center [97, 360] width 149 height 31
